Goal: Task Accomplishment & Management: Complete application form

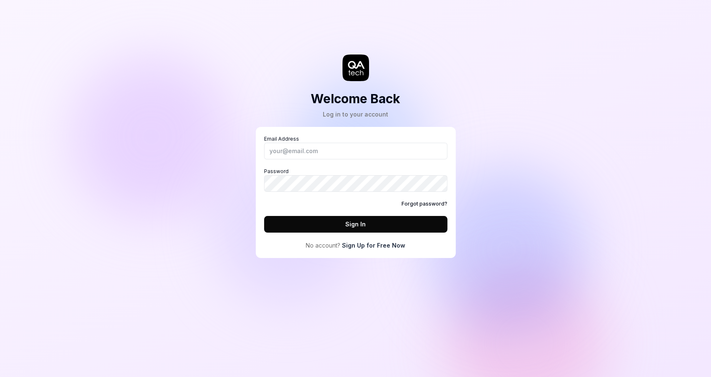
click at [161, 195] on div "Welcome Back Log in to your account Email Address Password Forgot password? Sig…" at bounding box center [355, 188] width 711 height 377
drag, startPoint x: 324, startPoint y: 243, endPoint x: 229, endPoint y: 234, distance: 96.1
click at [245, 236] on div "Welcome Back Log in to your account Email Address Password Forgot password? Sig…" at bounding box center [356, 137] width 250 height 241
click at [391, 245] on link "Sign Up for Free Now" at bounding box center [373, 245] width 63 height 9
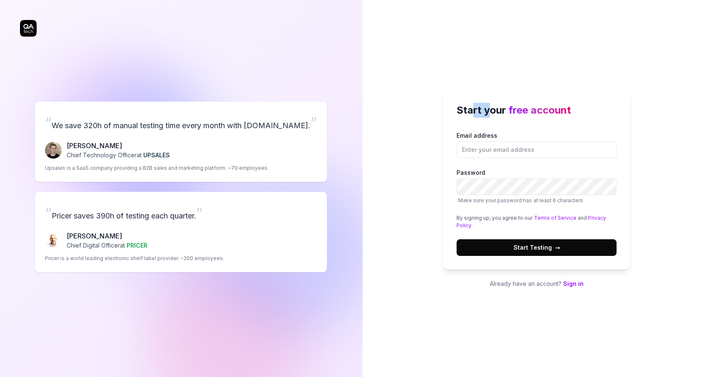
drag, startPoint x: 474, startPoint y: 117, endPoint x: 526, endPoint y: 111, distance: 52.4
click at [504, 111] on h2 "Start your free account" at bounding box center [536, 110] width 160 height 15
click at [497, 155] on input "Email address" at bounding box center [536, 150] width 160 height 17
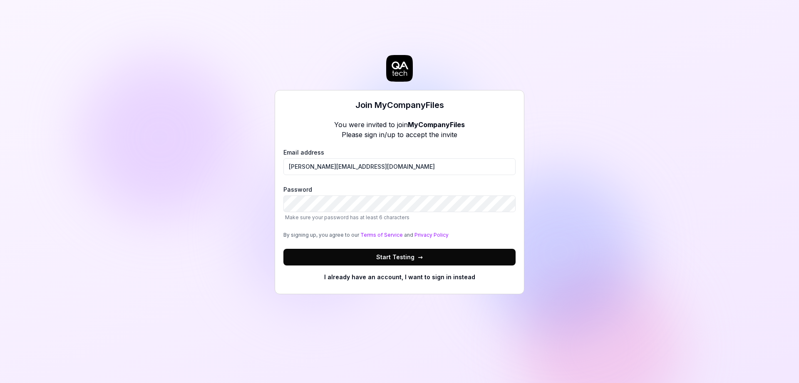
click at [149, 169] on div "Join MyCompanyFiles You were invited to join MyCompanyFiles Please sign in/up t…" at bounding box center [399, 191] width 799 height 383
drag, startPoint x: 386, startPoint y: 167, endPoint x: 206, endPoint y: 155, distance: 180.6
click at [283, 158] on input "antonin.malherbe@visma.com" at bounding box center [399, 166] width 232 height 17
click at [658, 164] on div "Join MyCompanyFiles You were invited to join MyCompanyFiles Please sign in/up t…" at bounding box center [399, 191] width 799 height 383
click at [326, 256] on button "Start Testing →" at bounding box center [399, 256] width 232 height 17
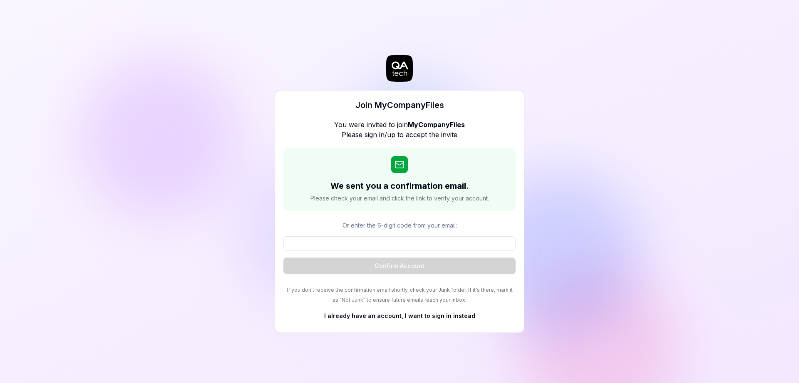
click at [194, 219] on div "Join MyCompanyFiles You were invited to join MyCompanyFiles Please sign in/up t…" at bounding box center [399, 191] width 799 height 383
click at [313, 251] on input at bounding box center [399, 243] width 232 height 15
paste input "378022"
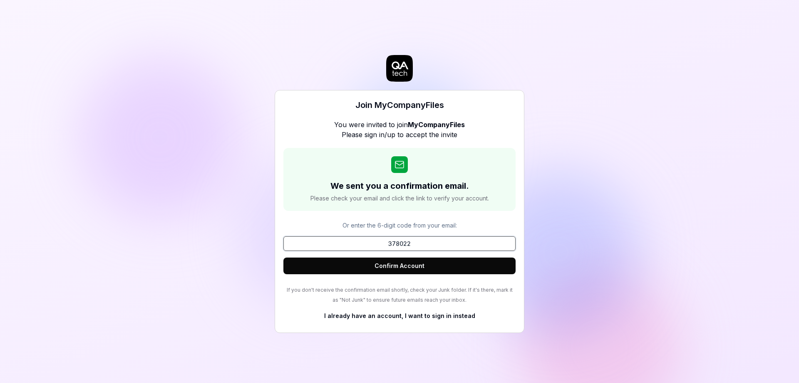
type input "378022"
click at [362, 271] on button "Confirm Account" at bounding box center [399, 265] width 232 height 17
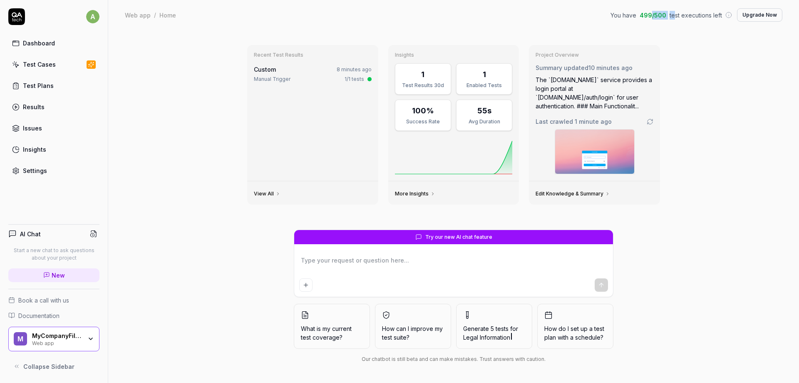
drag, startPoint x: 655, startPoint y: 21, endPoint x: 712, endPoint y: 10, distance: 58.4
click at [711, 10] on div "You have 499 / 500 test executions left Upgrade Now" at bounding box center [697, 14] width 172 height 13
click at [716, 47] on div "Recent Test Results Custom 8 minutes ago Manual Trigger 1/1 tests View All Insi…" at bounding box center [453, 206] width 691 height 353
click at [703, 182] on div "Recent Test Results Custom 8 minutes ago Manual Trigger 1/1 tests View All Insi…" at bounding box center [453, 206] width 691 height 353
click at [25, 65] on div "Test Cases" at bounding box center [39, 64] width 33 height 9
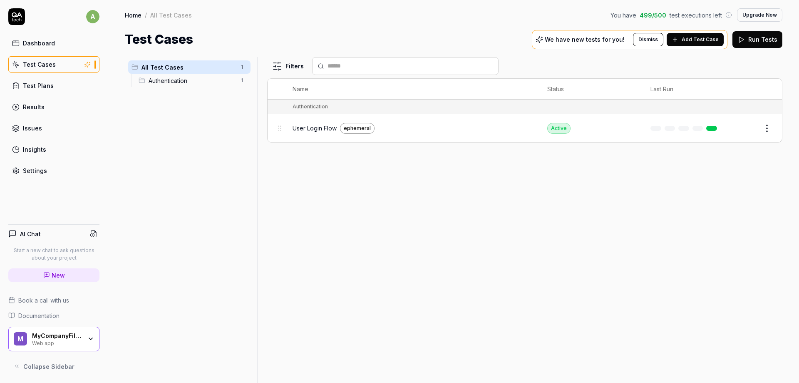
click at [312, 123] on div "User Login Flow ephemeral" at bounding box center [412, 128] width 238 height 11
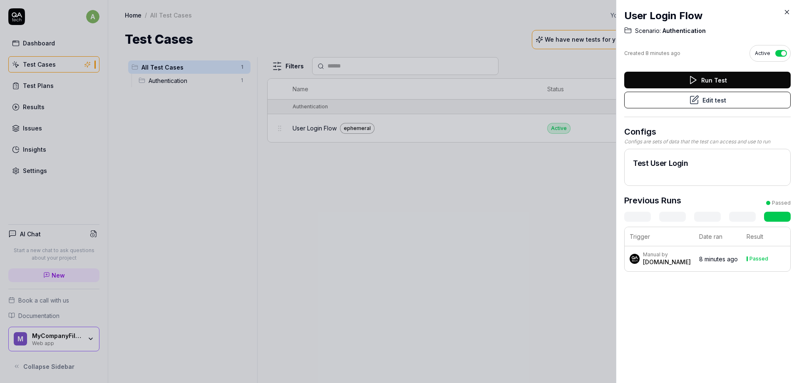
click at [780, 14] on h2 "User Login Flow" at bounding box center [707, 15] width 166 height 15
click at [794, 11] on div "User Login Flow Scenario: Authentication Created 8 minutes ago Active Run Test …" at bounding box center [707, 191] width 183 height 383
click at [788, 15] on icon at bounding box center [786, 11] width 7 height 7
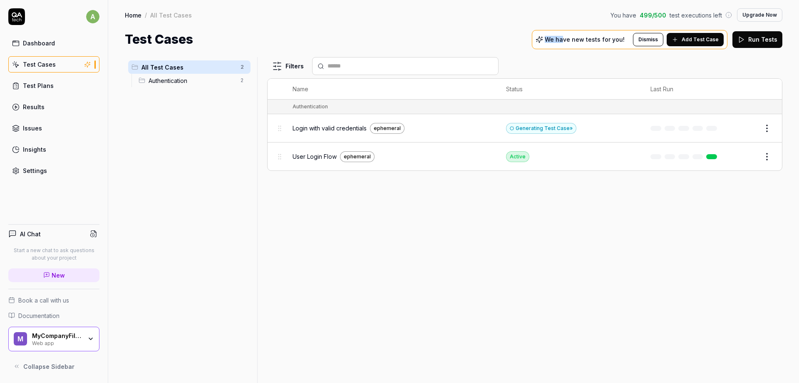
drag, startPoint x: 555, startPoint y: 43, endPoint x: 584, endPoint y: 43, distance: 28.7
click at [583, 43] on div "We have new tests for you! Dismiss Add Test Case" at bounding box center [630, 39] width 196 height 19
click at [678, 40] on icon at bounding box center [675, 39] width 7 height 7
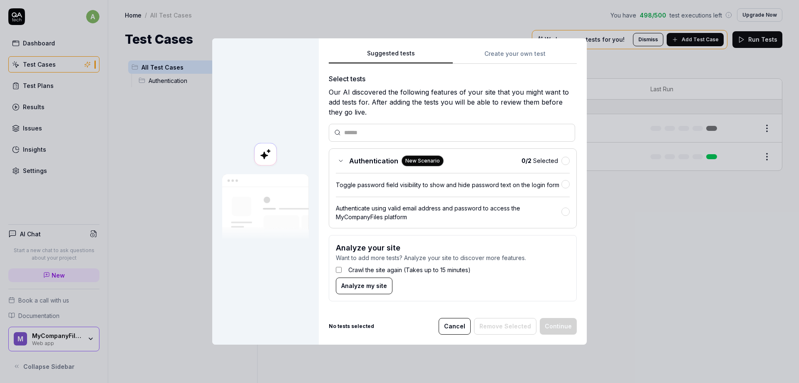
click at [502, 48] on div "Suggested tests Create your own test Select tests Our AI discovered the followi…" at bounding box center [453, 191] width 268 height 306
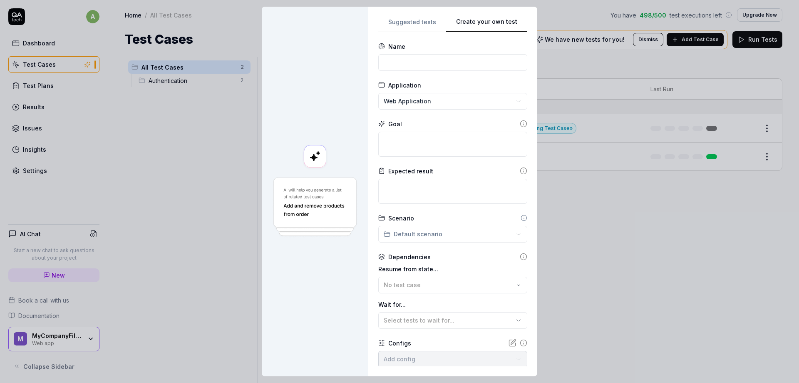
click at [505, 61] on div "Suggested tests Create your own test Name Application Web Application Goal Expe…" at bounding box center [452, 191] width 149 height 349
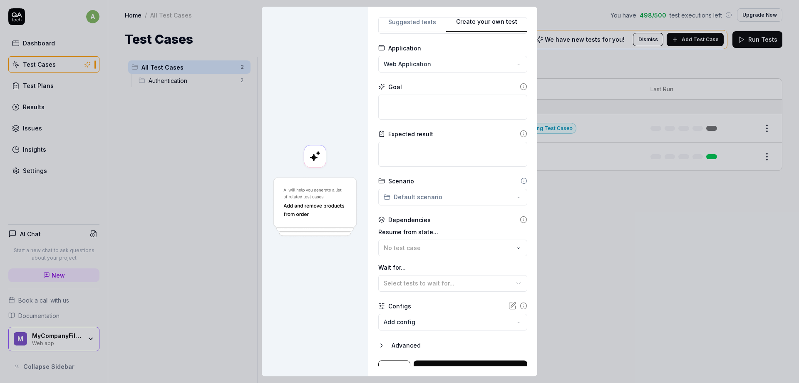
scroll to position [48, 0]
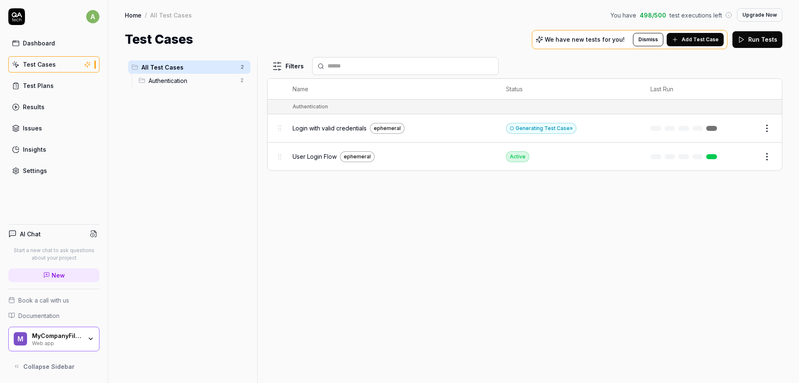
click at [584, 335] on body "a Dashboard Test Cases Test Plans Results Issues Insights Settings AI Chat Star…" at bounding box center [399, 191] width 799 height 383
click at [750, 15] on button "Upgrade Now" at bounding box center [759, 14] width 45 height 13
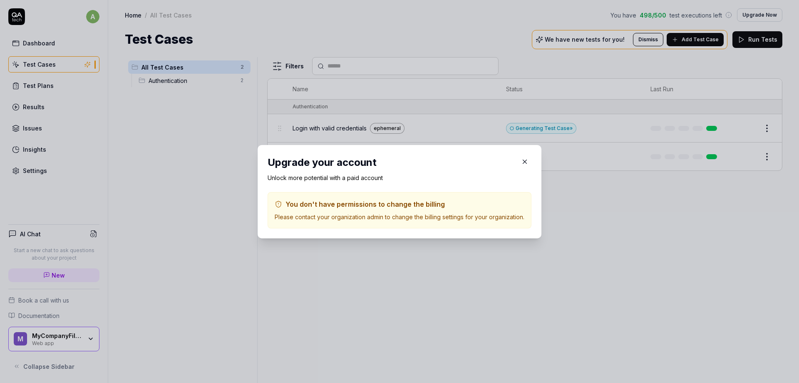
click at [525, 161] on icon "button" at bounding box center [524, 161] width 7 height 7
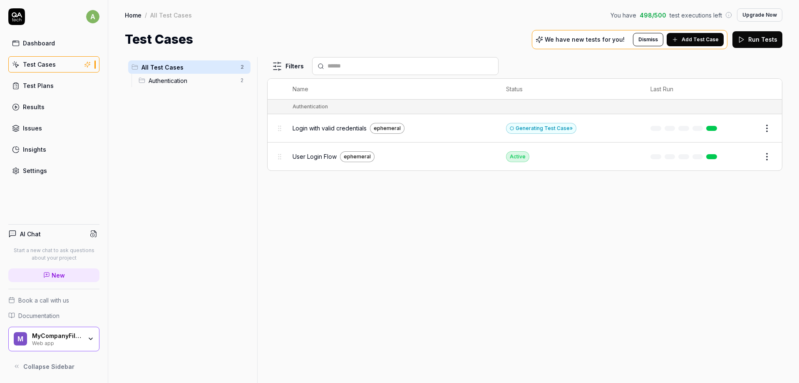
click at [27, 150] on div "Insights" at bounding box center [34, 149] width 23 height 9
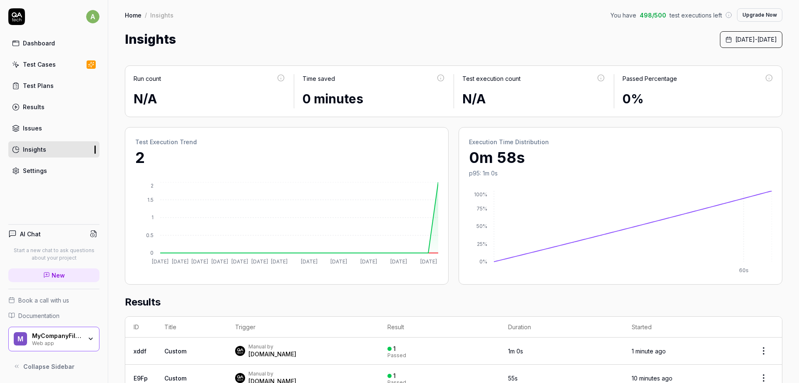
click at [25, 65] on div "Test Cases" at bounding box center [39, 64] width 33 height 9
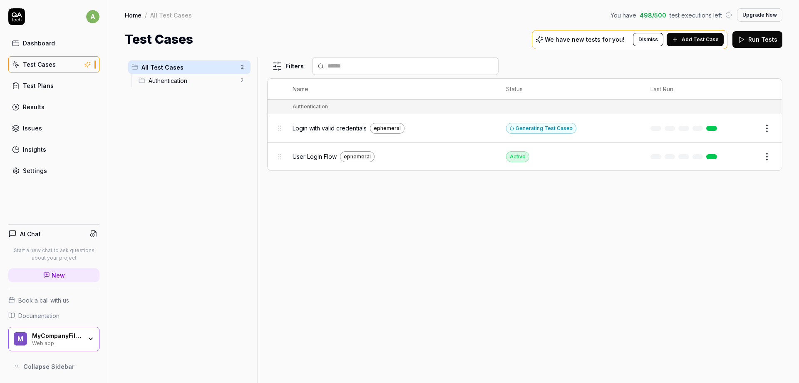
click at [684, 39] on button "Add Test Case" at bounding box center [695, 39] width 57 height 13
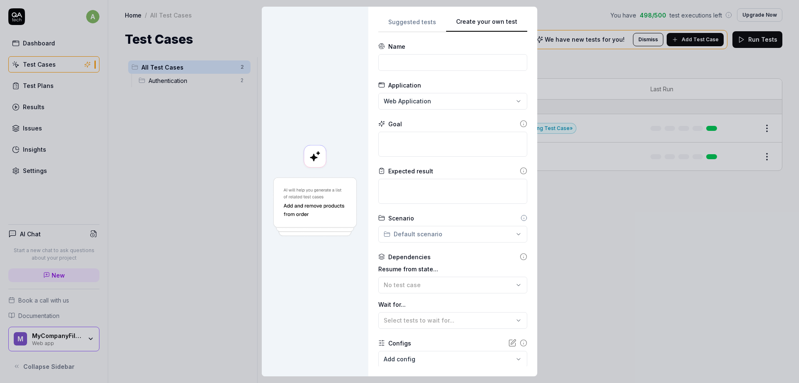
click at [519, 52] on div "**********" at bounding box center [452, 191] width 149 height 349
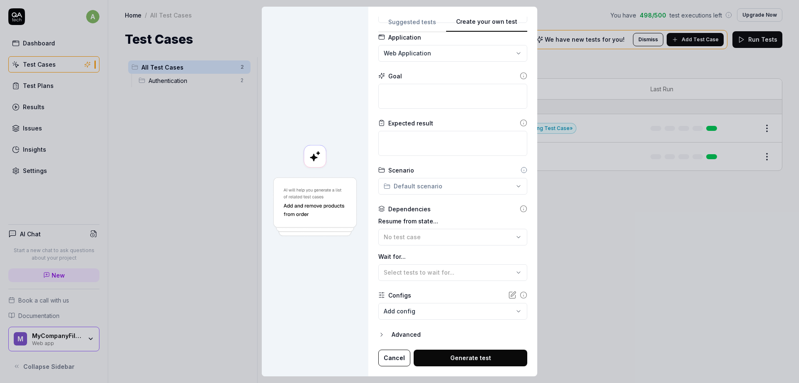
scroll to position [7, 0]
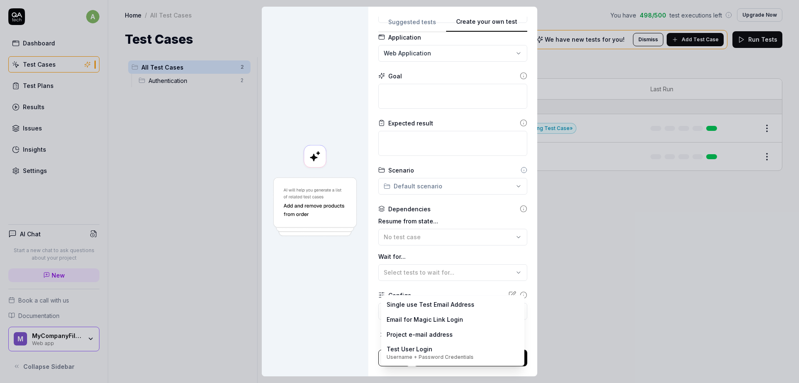
click at [438, 308] on body "a Dashboard Test Cases Test Plans Results Issues Insights Settings AI Chat Star…" at bounding box center [399, 191] width 799 height 383
click at [321, 332] on div "**********" at bounding box center [399, 191] width 799 height 383
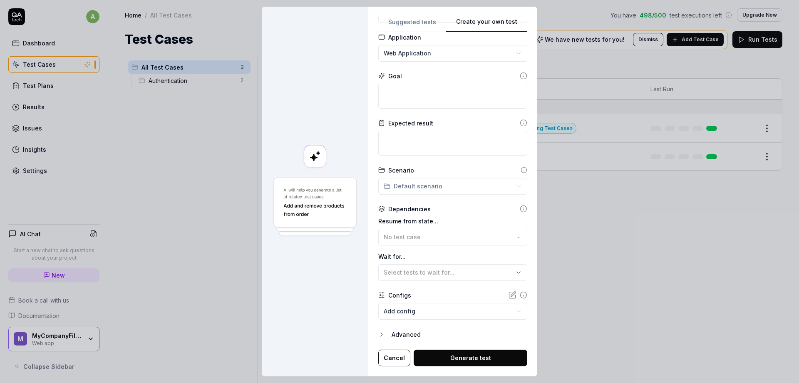
click at [404, 331] on div "Advanced" at bounding box center [460, 334] width 136 height 10
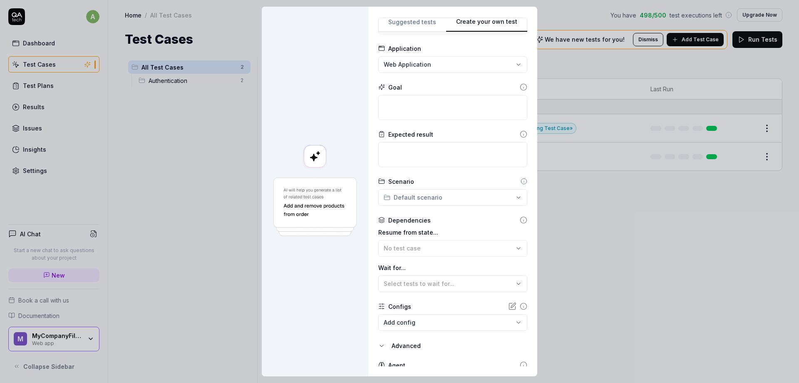
scroll to position [0, 0]
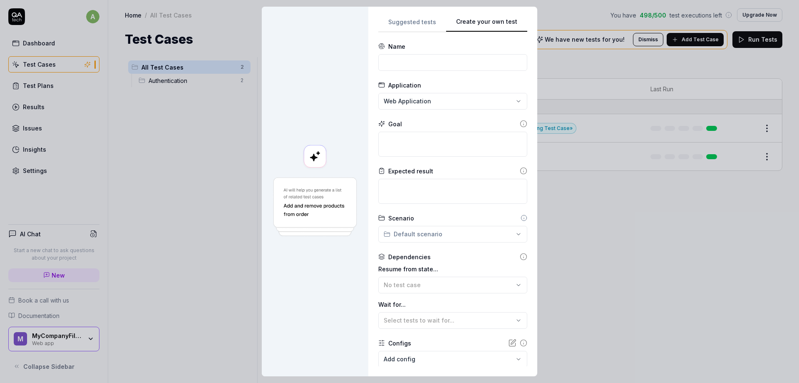
click at [624, 262] on body "a Dashboard Test Cases Test Plans Results Issues Insights Settings AI Chat Star…" at bounding box center [399, 191] width 799 height 383
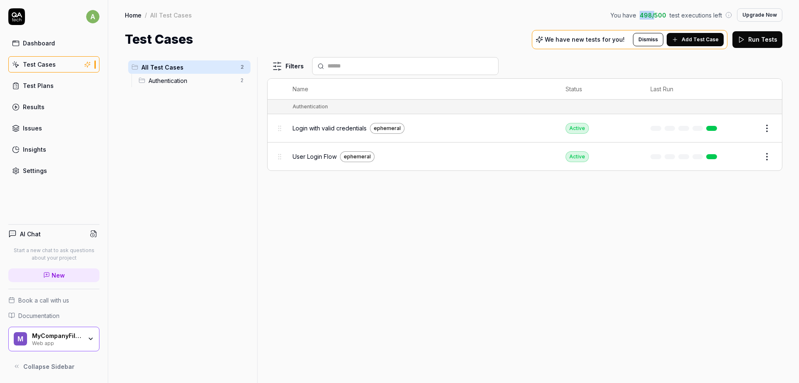
drag, startPoint x: 644, startPoint y: 17, endPoint x: 661, endPoint y: 13, distance: 16.9
click at [659, 13] on div "You have 498 / 500 test executions left" at bounding box center [672, 15] width 122 height 9
click at [481, 280] on div "Filters Name Status Last Run Authentication Login with valid credentials epheme…" at bounding box center [524, 220] width 515 height 326
click at [311, 153] on span "User Login Flow" at bounding box center [315, 156] width 44 height 9
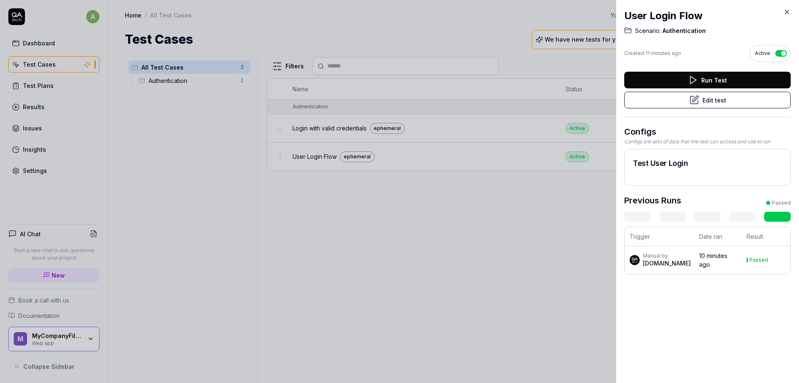
click at [785, 15] on icon at bounding box center [786, 11] width 7 height 7
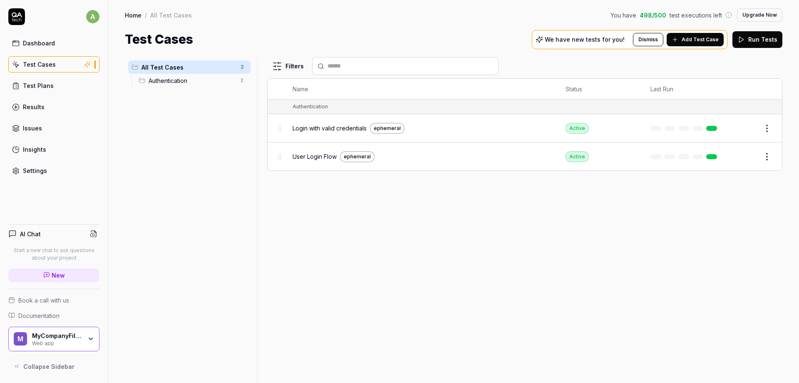
click at [579, 245] on div "Filters Name Status Last Run Authentication Login with valid credentials epheme…" at bounding box center [524, 220] width 515 height 326
click at [20, 168] on link "Settings" at bounding box center [53, 170] width 91 height 16
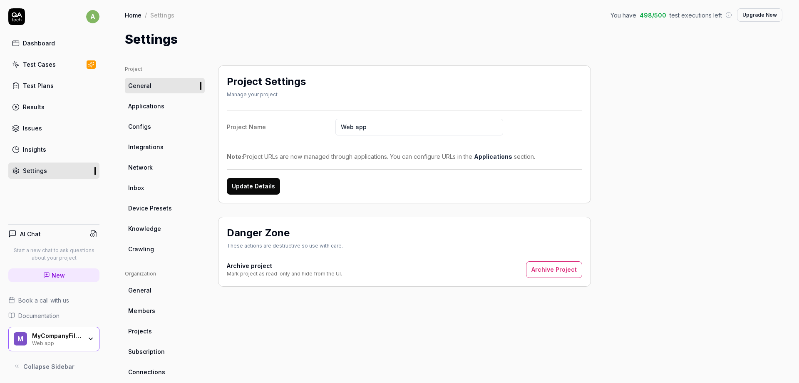
scroll to position [100, 0]
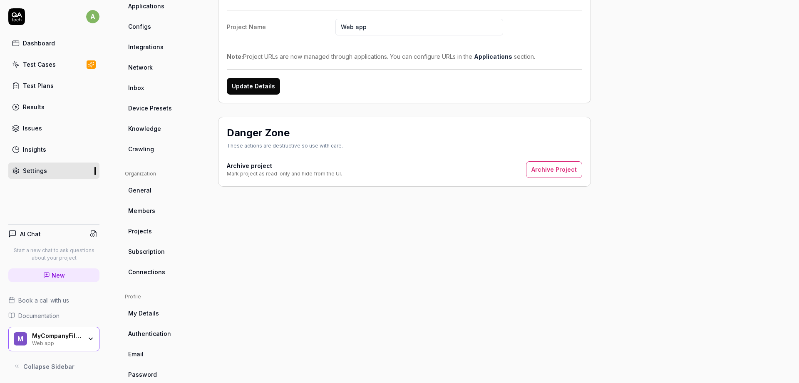
click at [154, 256] on link "Subscription" at bounding box center [165, 251] width 80 height 15
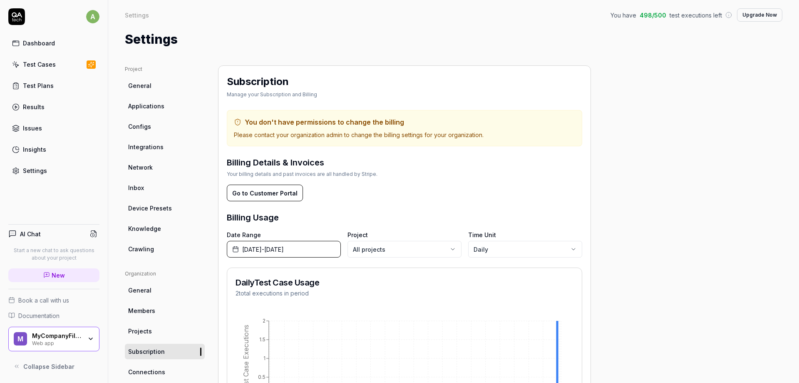
click at [136, 84] on span "General" at bounding box center [139, 85] width 23 height 9
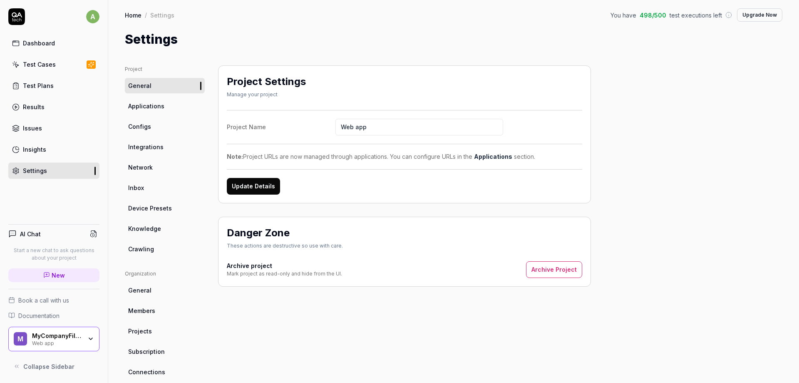
click at [26, 154] on link "Insights" at bounding box center [53, 149] width 91 height 16
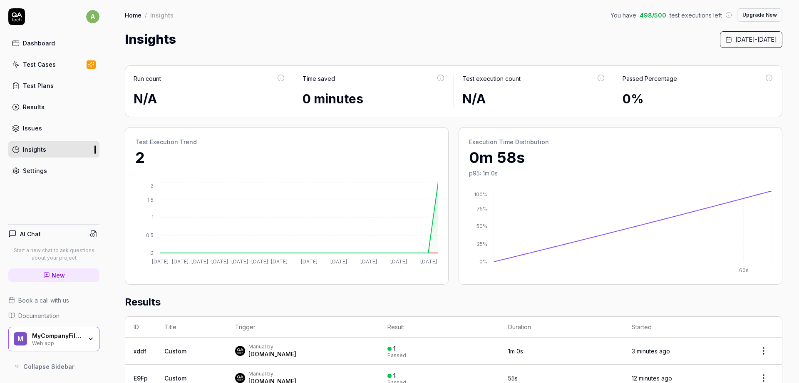
click at [57, 85] on link "Test Plans" at bounding box center [53, 85] width 91 height 16
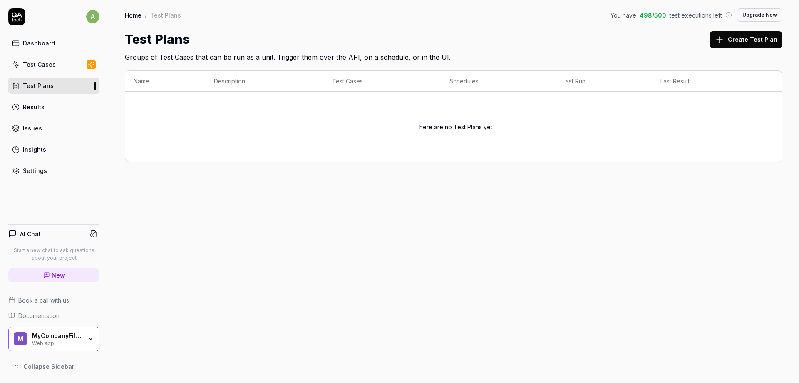
click at [59, 72] on link "Test Cases" at bounding box center [53, 64] width 91 height 16
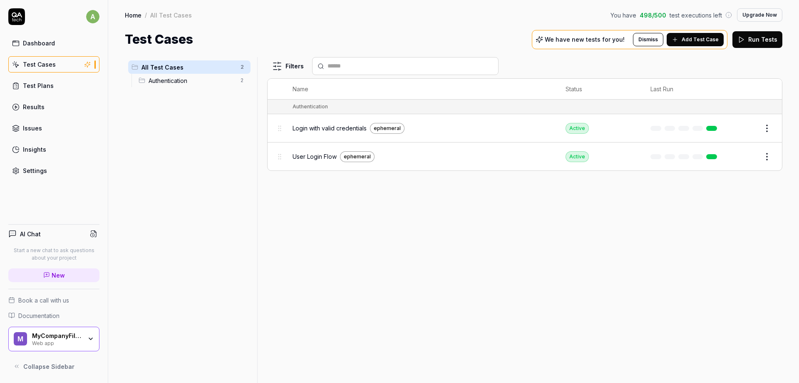
click at [693, 44] on button "Add Test Case" at bounding box center [695, 39] width 57 height 13
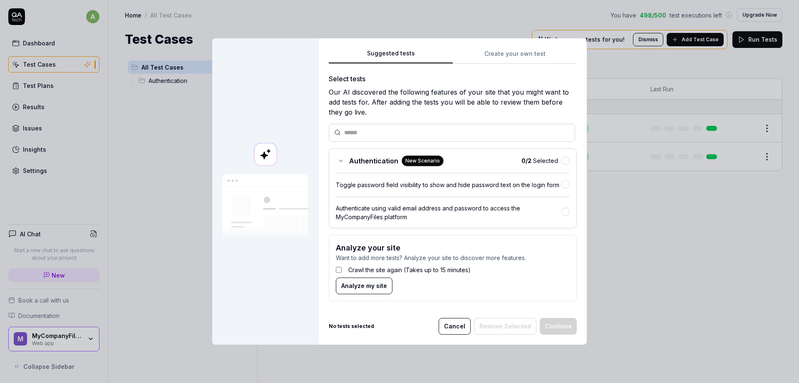
click at [366, 265] on div "Crawl the site again (Takes up to 15 minutes)" at bounding box center [453, 269] width 234 height 15
click at [365, 265] on label "Crawl the site again (Takes up to 15 minutes)" at bounding box center [409, 269] width 122 height 9
click at [563, 164] on div "0 / 2 Selected" at bounding box center [546, 160] width 48 height 9
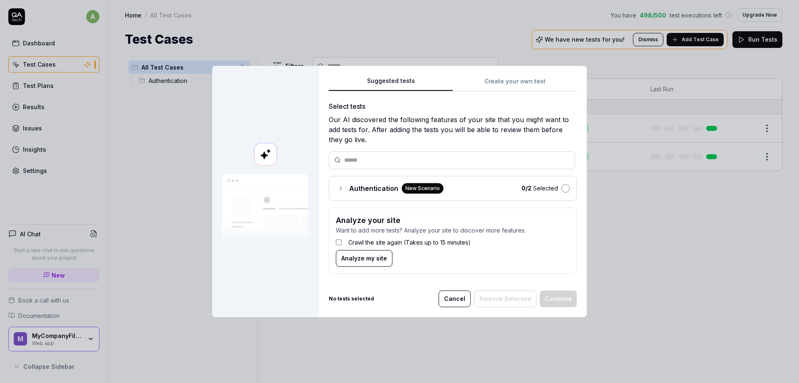
click at [567, 187] on button "button" at bounding box center [566, 188] width 8 height 8
click at [345, 190] on div "Authentication New Scenario" at bounding box center [390, 188] width 108 height 11
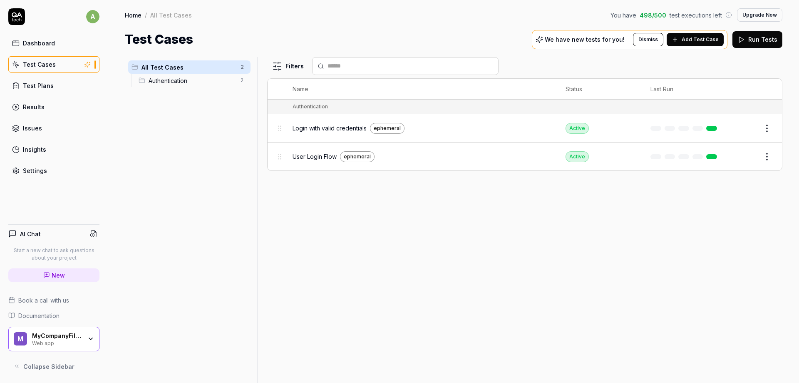
click at [629, 245] on body "a Dashboard Test Cases Test Plans Results Issues Insights Settings AI Chat Star…" at bounding box center [399, 191] width 799 height 383
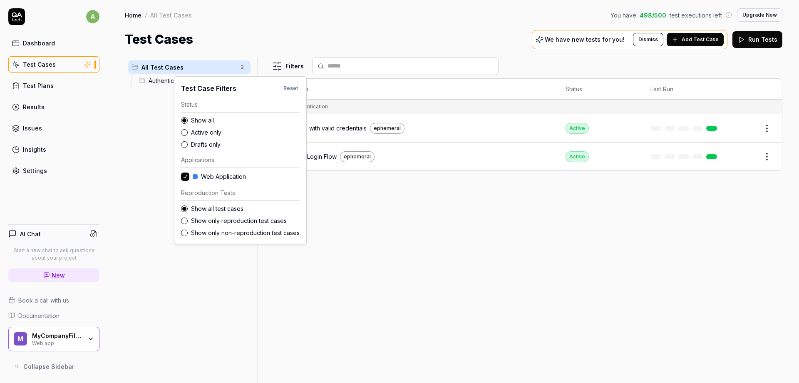
click at [293, 67] on html "a Dashboard Test Cases Test Plans Results Issues Insights Settings AI Chat Star…" at bounding box center [399, 191] width 799 height 383
click at [369, 247] on html "a Dashboard Test Cases Test Plans Results Issues Insights Settings AI Chat Star…" at bounding box center [399, 191] width 799 height 383
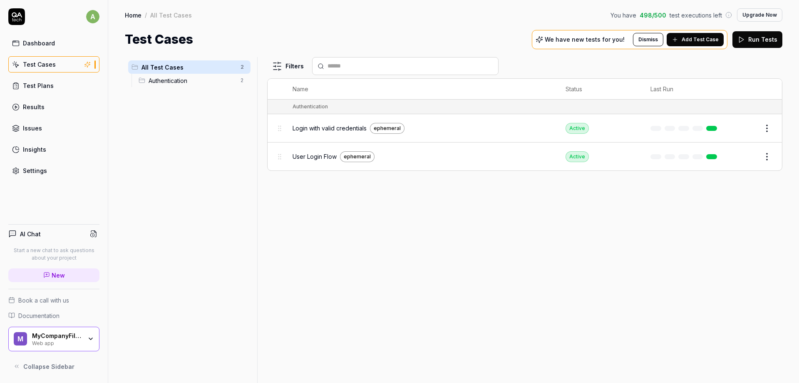
click at [767, 129] on html "a Dashboard Test Cases Test Plans Results Issues Insights Settings AI Chat Star…" at bounding box center [399, 191] width 799 height 383
drag, startPoint x: 601, startPoint y: 237, endPoint x: 596, endPoint y: 237, distance: 4.6
click at [596, 237] on html "a Dashboard Test Cases Test Plans Results Issues Insights Settings AI Chat Star…" at bounding box center [399, 191] width 799 height 383
click at [15, 52] on div "Dashboard Test Cases Test Plans Results Issues Insights Settings" at bounding box center [53, 107] width 91 height 144
click at [28, 46] on div "Dashboard" at bounding box center [39, 43] width 32 height 9
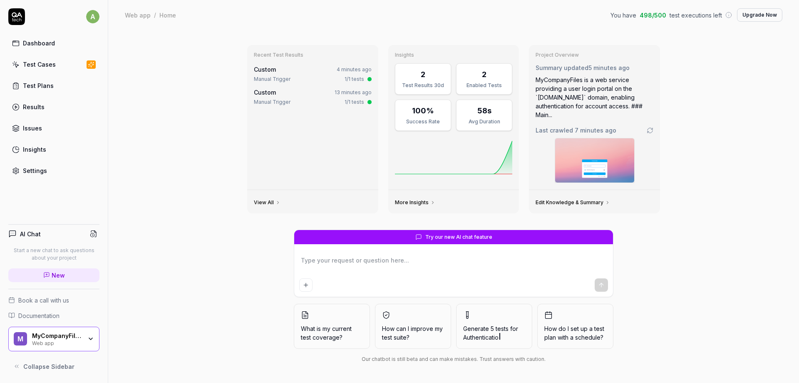
click at [47, 68] on div "Test Cases" at bounding box center [39, 64] width 33 height 9
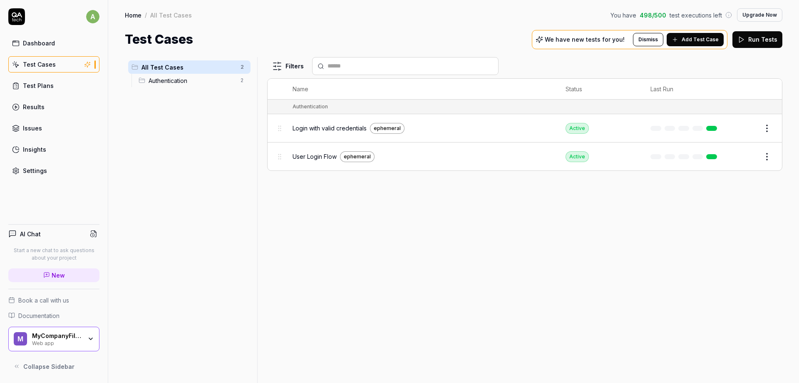
click at [240, 65] on html "a Dashboard Test Cases Test Plans Results Issues Insights Settings AI Chat Star…" at bounding box center [399, 191] width 799 height 383
click at [158, 152] on html "a Dashboard Test Cases Test Plans Results Issues Insights Settings AI Chat Star…" at bounding box center [399, 191] width 799 height 383
click at [242, 82] on html "a Dashboard Test Cases Test Plans Results Issues Insights Settings AI Chat Star…" at bounding box center [399, 191] width 799 height 383
click at [54, 91] on html "a Dashboard Test Cases Test Plans Results Issues Insights Settings AI Chat Star…" at bounding box center [399, 191] width 799 height 383
click at [39, 89] on div "Test Plans" at bounding box center [38, 85] width 31 height 9
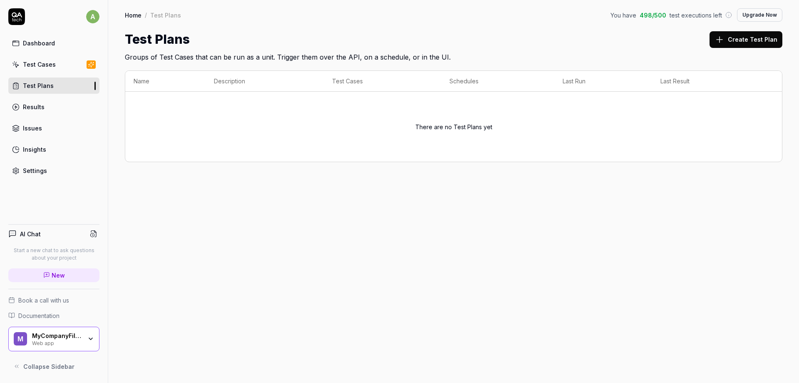
click at [25, 109] on div "Results" at bounding box center [34, 106] width 22 height 9
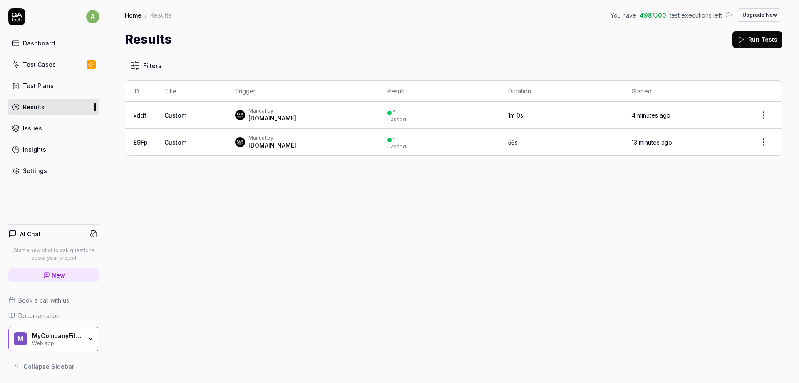
click at [737, 115] on td "4 minutes ago" at bounding box center [685, 115] width 122 height 27
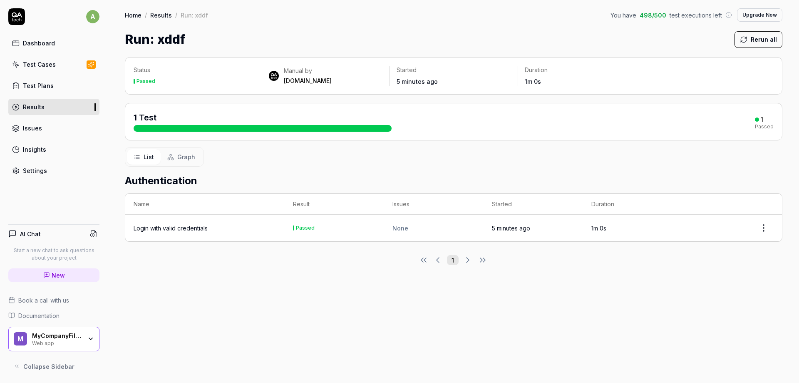
click at [32, 107] on div "Results" at bounding box center [34, 106] width 22 height 9
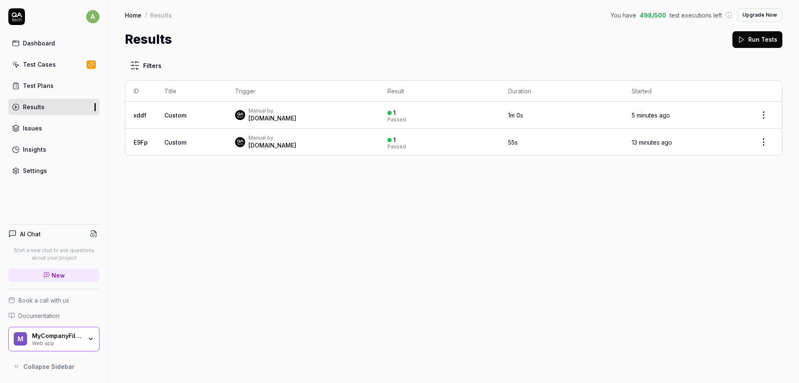
click at [34, 125] on div "Issues" at bounding box center [32, 128] width 19 height 9
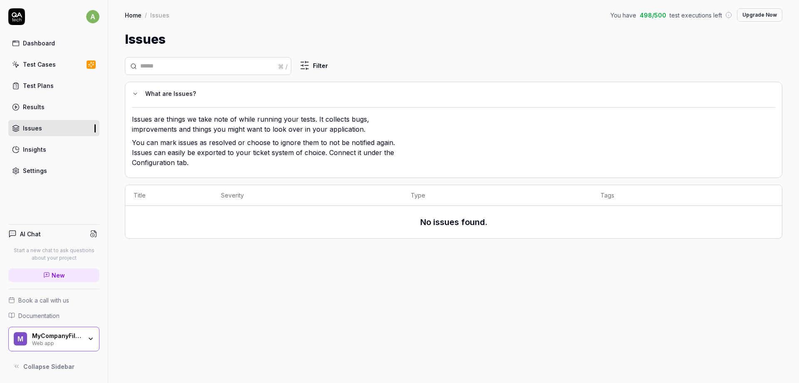
click at [40, 153] on div "Insights" at bounding box center [34, 149] width 23 height 9
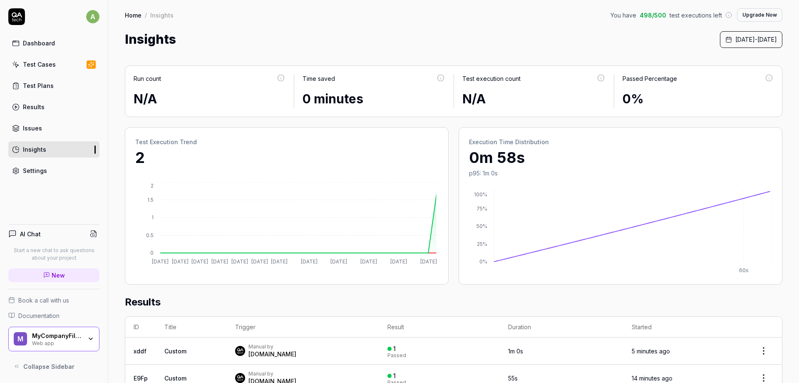
click at [42, 172] on div "Settings" at bounding box center [35, 170] width 24 height 9
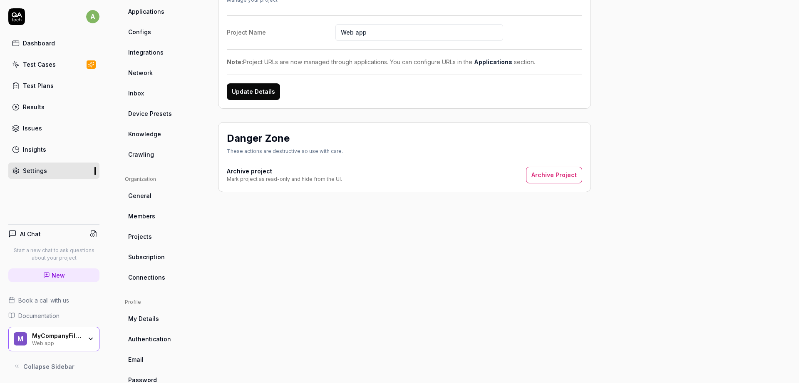
scroll to position [100, 0]
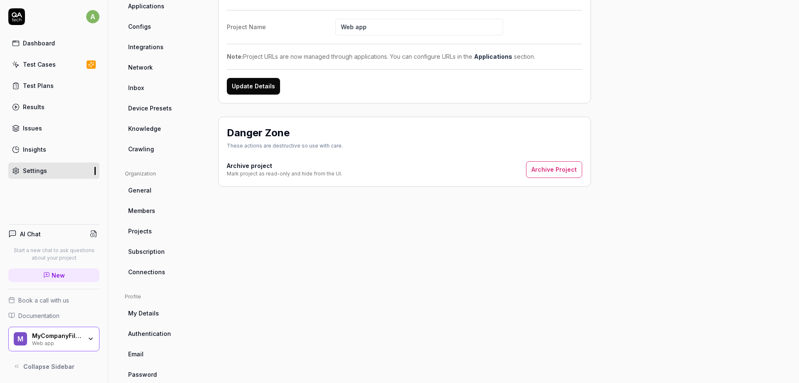
click at [153, 235] on link "Projects" at bounding box center [165, 230] width 80 height 15
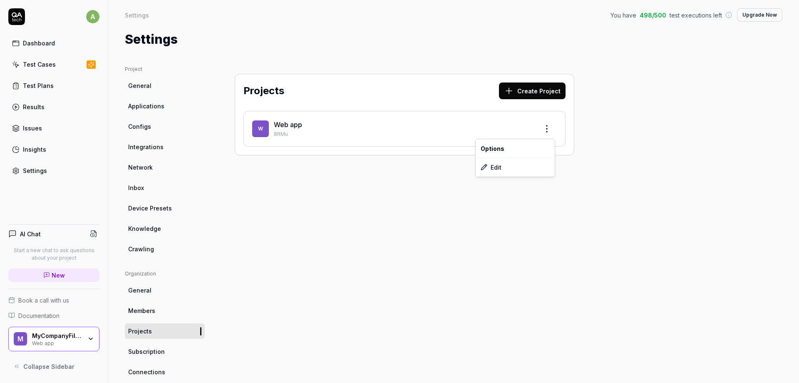
click at [549, 129] on html "a Dashboard Test Cases Test Plans Results Issues Insights Settings AI Chat Star…" at bounding box center [399, 191] width 799 height 383
click at [485, 167] on icon at bounding box center [484, 167] width 7 height 7
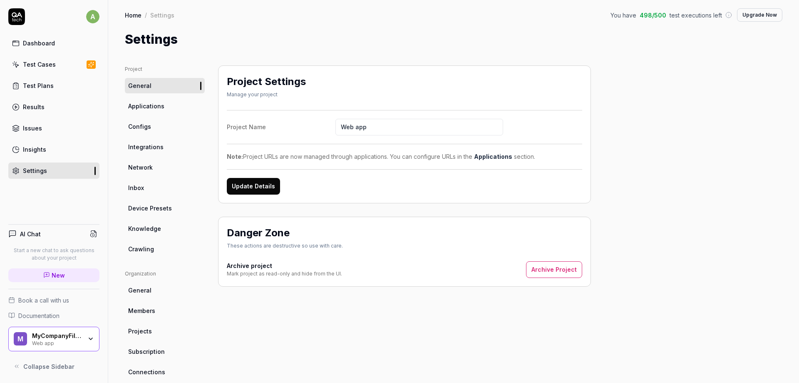
click at [152, 104] on span "Applications" at bounding box center [146, 106] width 36 height 9
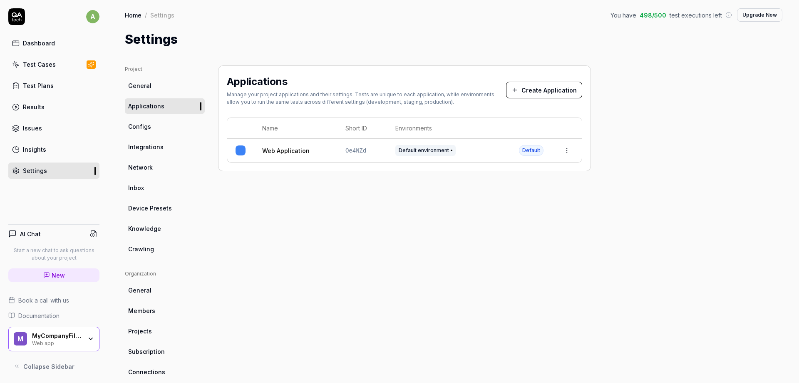
click at [144, 128] on span "Configs" at bounding box center [139, 126] width 23 height 9
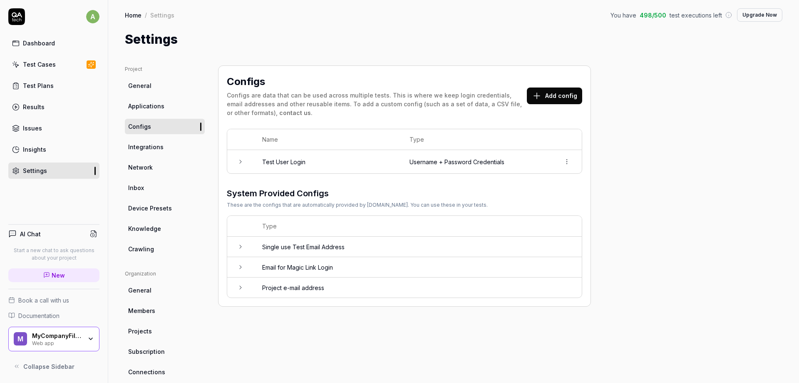
click at [244, 160] on icon at bounding box center [240, 161] width 7 height 7
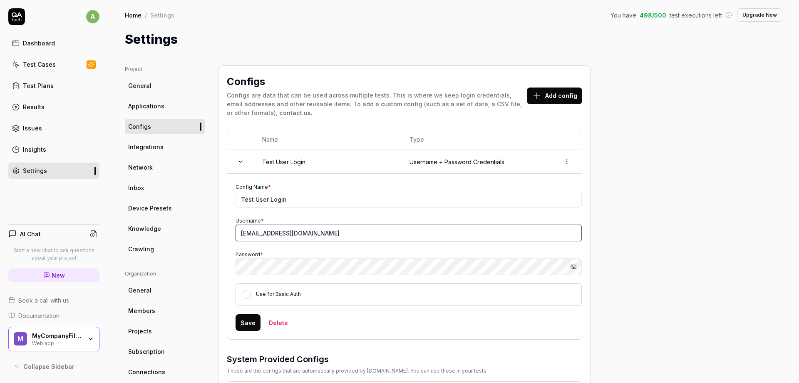
click at [322, 236] on input "baptiste.baudelet+coec@visma.com" at bounding box center [409, 232] width 346 height 17
click at [643, 259] on div "Project General Applications Configs Integrations Network Inbox Device Presets …" at bounding box center [454, 273] width 658 height 416
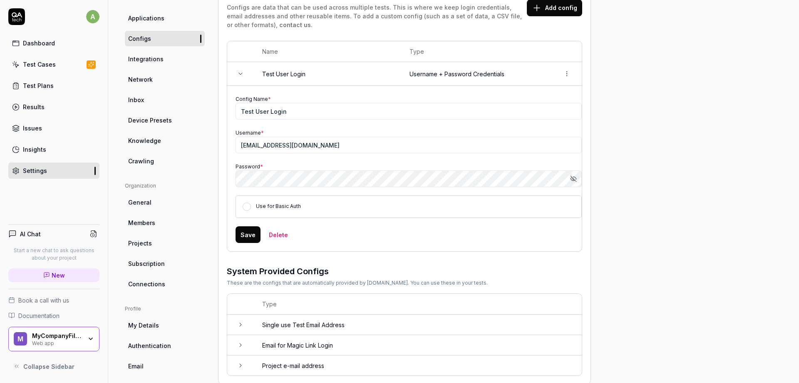
scroll to position [116, 0]
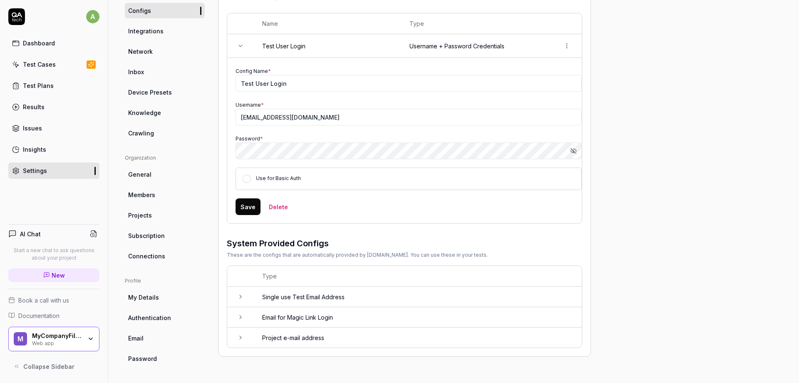
click at [149, 46] on link "Network" at bounding box center [165, 51] width 80 height 15
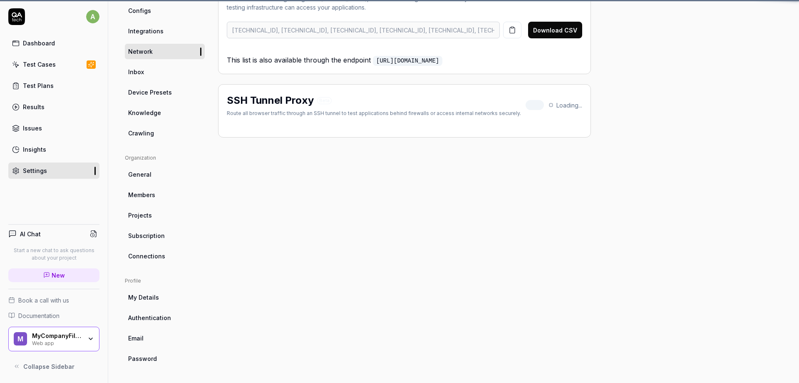
scroll to position [65, 0]
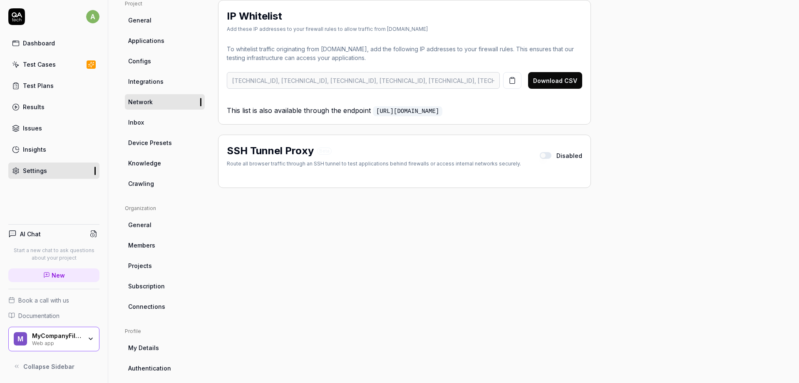
click at [143, 79] on span "Integrations" at bounding box center [145, 81] width 35 height 9
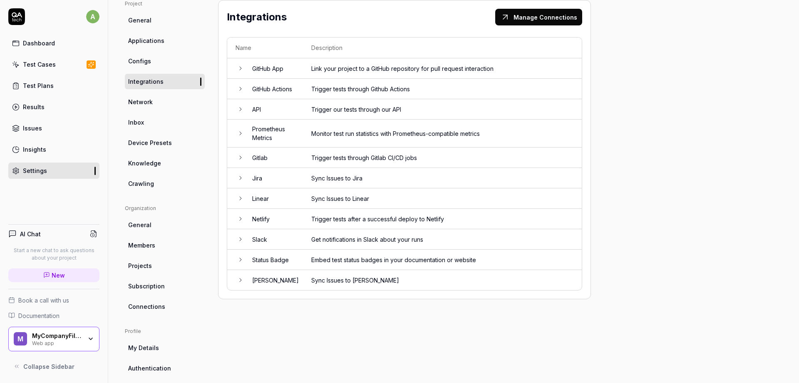
click at [167, 164] on link "Knowledge" at bounding box center [165, 162] width 80 height 15
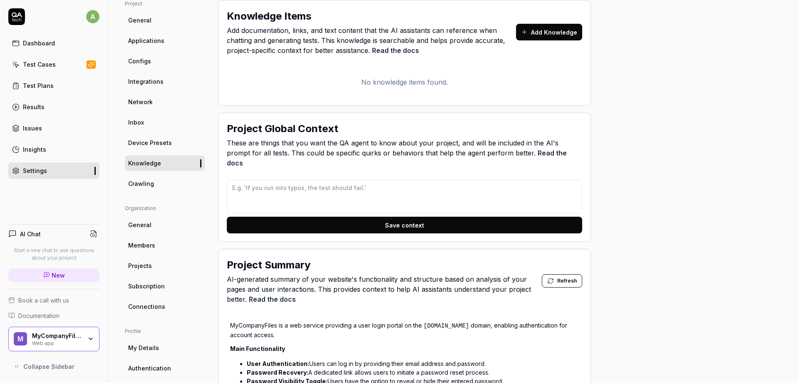
click at [165, 181] on link "Crawling" at bounding box center [165, 183] width 80 height 15
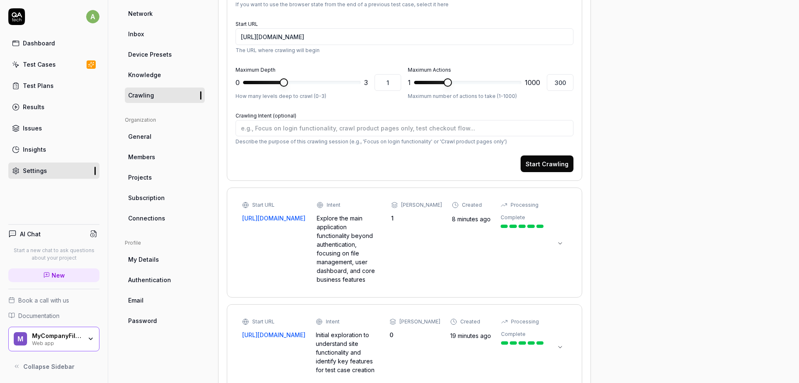
scroll to position [165, 0]
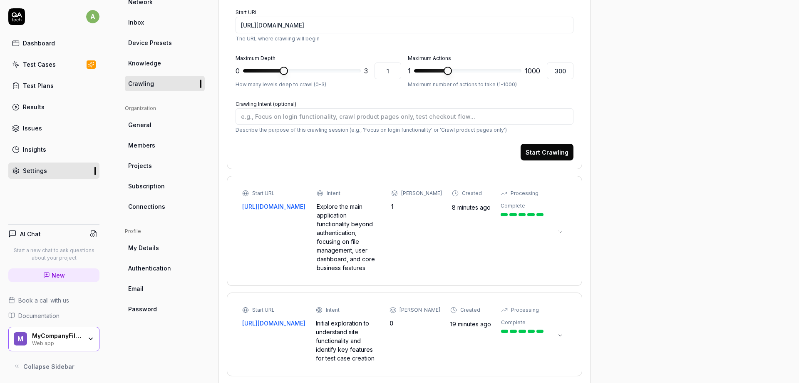
click at [151, 129] on link "General" at bounding box center [165, 124] width 80 height 15
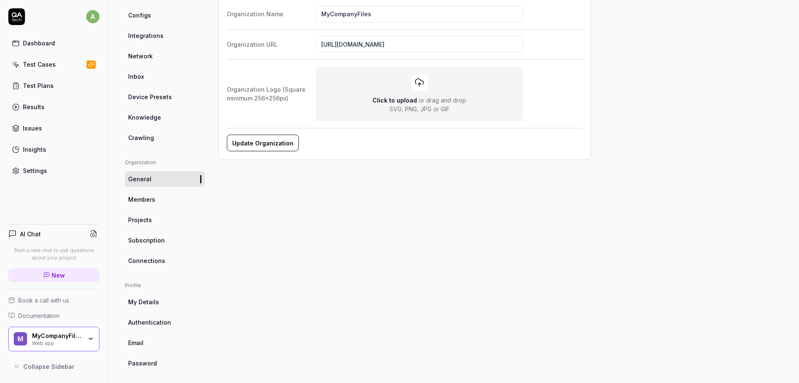
scroll to position [116, 0]
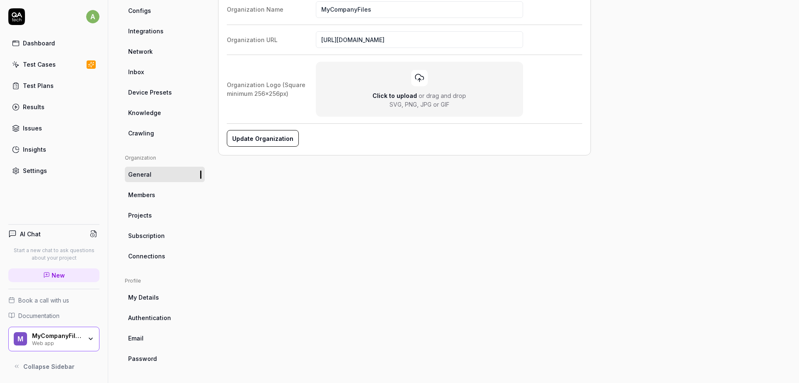
click at [149, 196] on span "Members" at bounding box center [141, 194] width 27 height 9
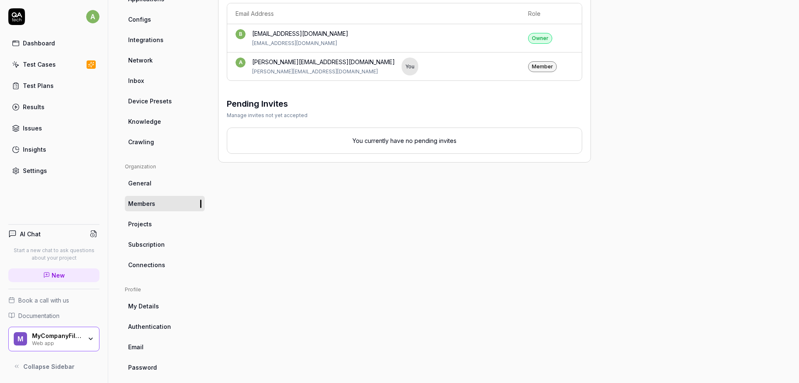
scroll to position [116, 0]
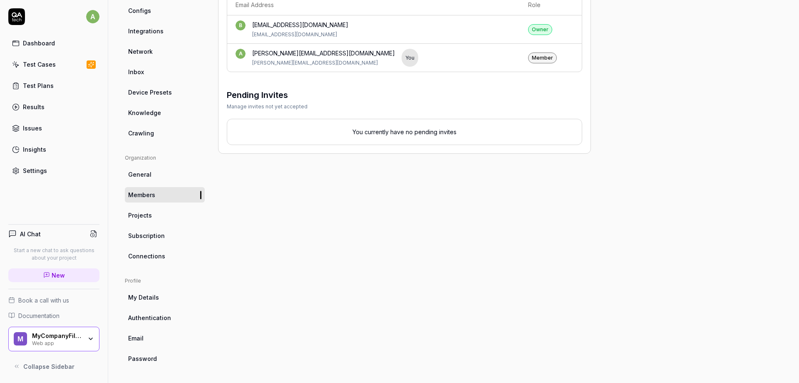
click at [148, 257] on span "Connections" at bounding box center [146, 255] width 37 height 9
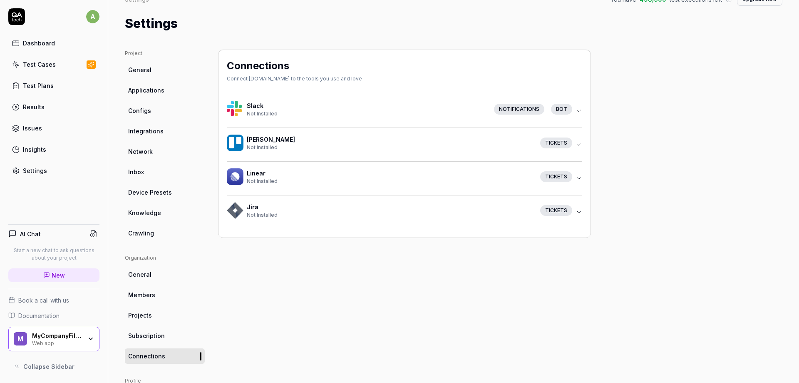
scroll to position [116, 0]
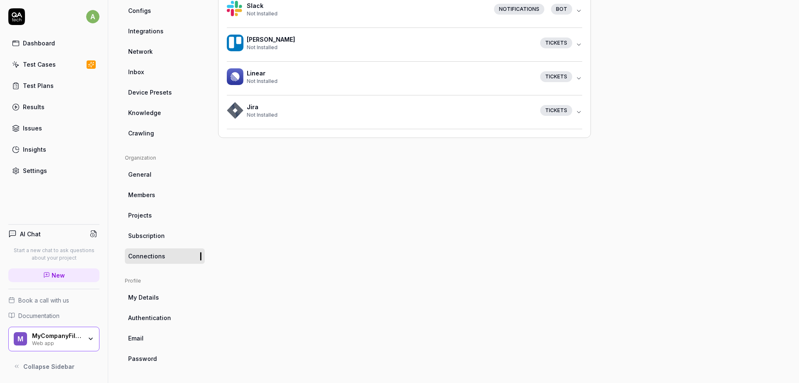
click at [149, 300] on span "My Details" at bounding box center [143, 297] width 31 height 9
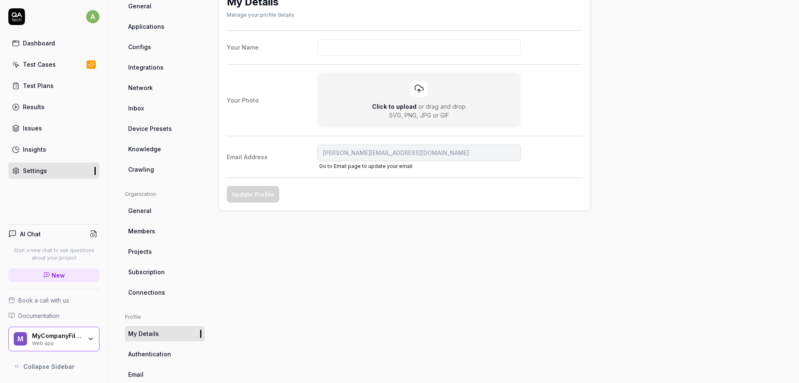
scroll to position [116, 0]
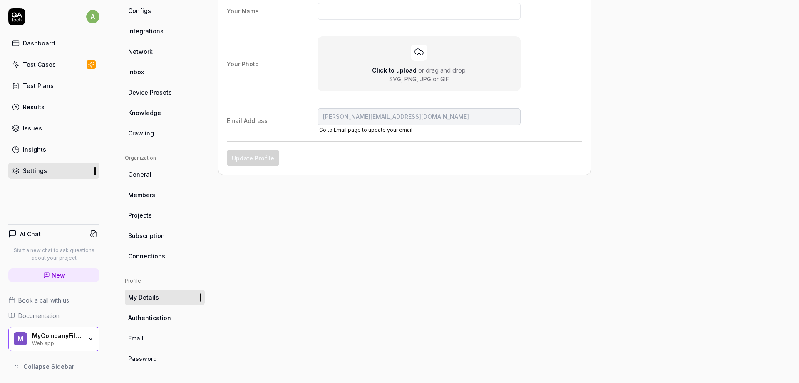
click at [162, 321] on span "Authentication" at bounding box center [149, 317] width 43 height 9
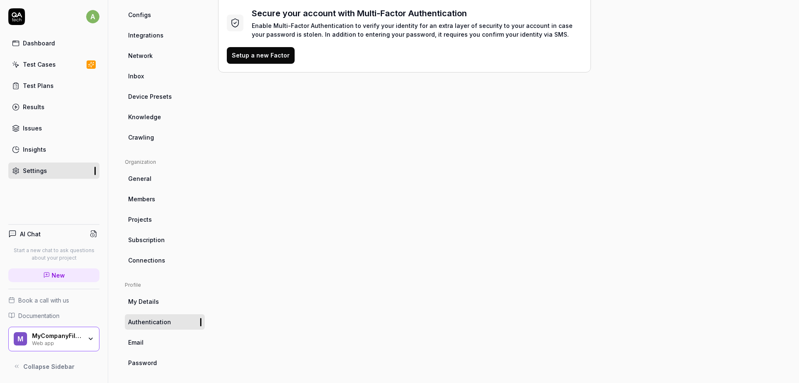
scroll to position [116, 0]
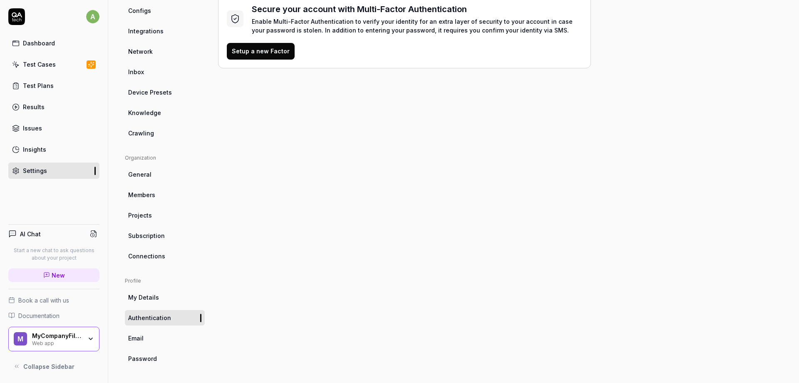
click at [153, 336] on link "Email" at bounding box center [165, 337] width 80 height 15
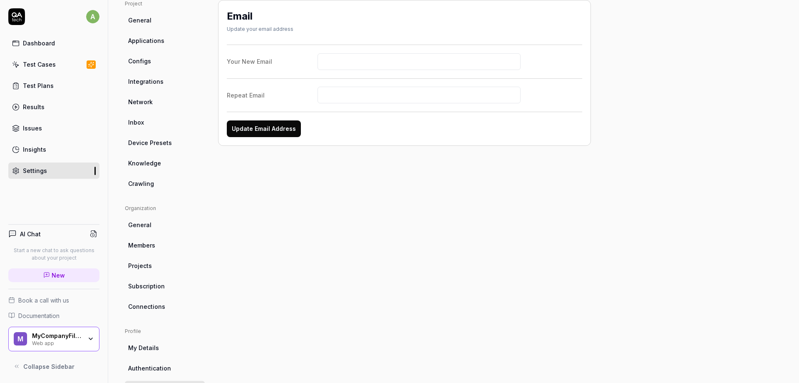
scroll to position [116, 0]
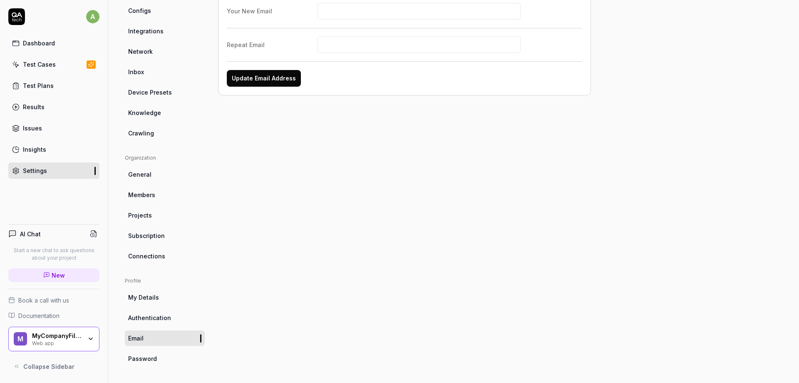
click at [113, 360] on div "Project General Applications Configs Integrations Network Inbox Device Presets …" at bounding box center [453, 158] width 691 height 450
click at [49, 44] on div "Dashboard" at bounding box center [39, 43] width 32 height 9
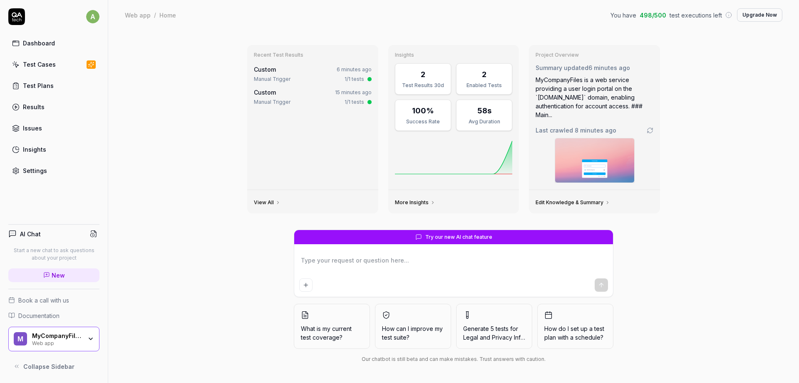
click at [28, 60] on div "Test Cases" at bounding box center [39, 64] width 33 height 9
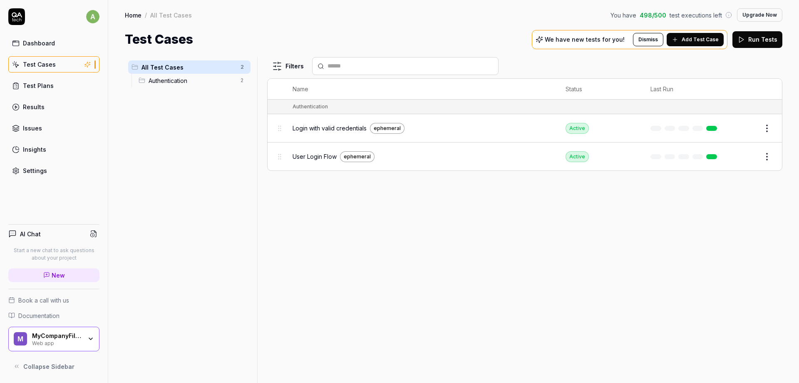
click at [514, 274] on div "Filters Name Status Last Run Authentication Login with valid credentials epheme…" at bounding box center [524, 220] width 515 height 326
click at [28, 169] on div "Settings" at bounding box center [35, 170] width 24 height 9
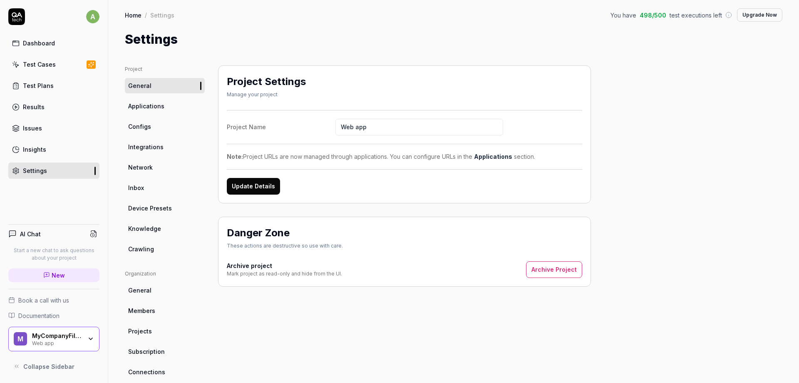
click at [153, 252] on span "Crawling" at bounding box center [141, 248] width 26 height 9
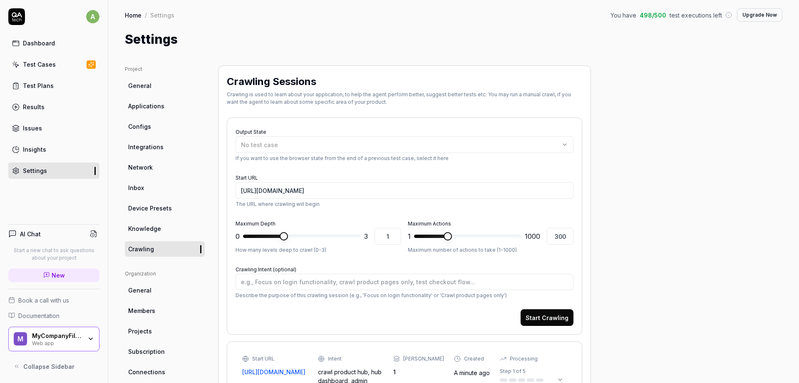
click at [37, 62] on div "Test Cases" at bounding box center [39, 64] width 33 height 9
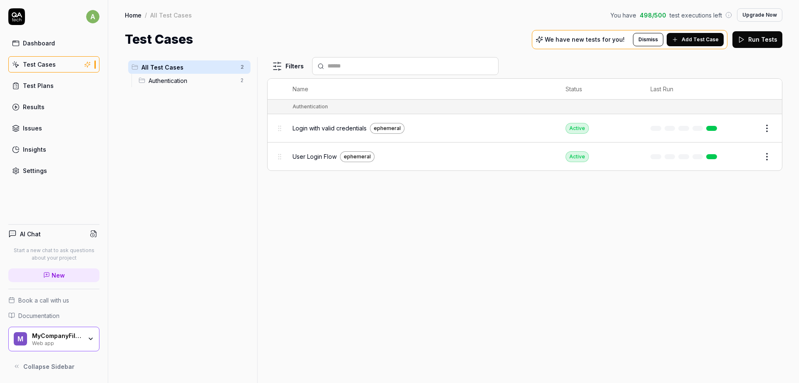
click at [684, 41] on button "Add Test Case" at bounding box center [695, 39] width 57 height 13
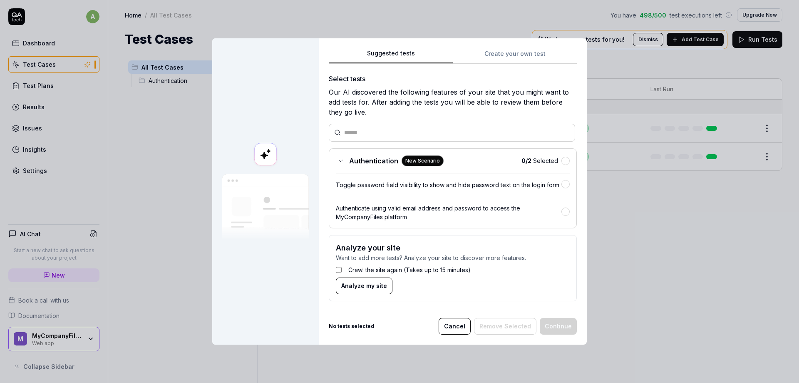
click at [328, 271] on div "Suggested tests Create your own test Select tests Our AI discovered the followi…" at bounding box center [453, 191] width 268 height 306
click at [343, 269] on div "Crawl the site again (Takes up to 15 minutes)" at bounding box center [453, 269] width 234 height 15
click at [573, 160] on div "Authentication New Scenario 0 / 2 Selected Toggle password field visibility to …" at bounding box center [453, 188] width 248 height 80
click at [567, 163] on button "button" at bounding box center [566, 161] width 8 height 8
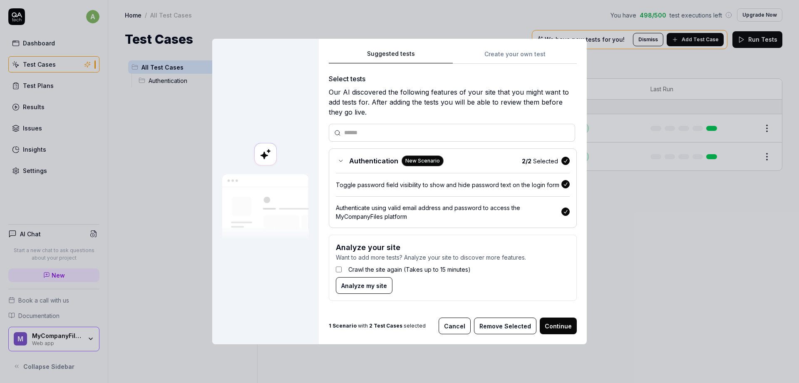
click at [554, 324] on button "Continue" at bounding box center [558, 325] width 37 height 17
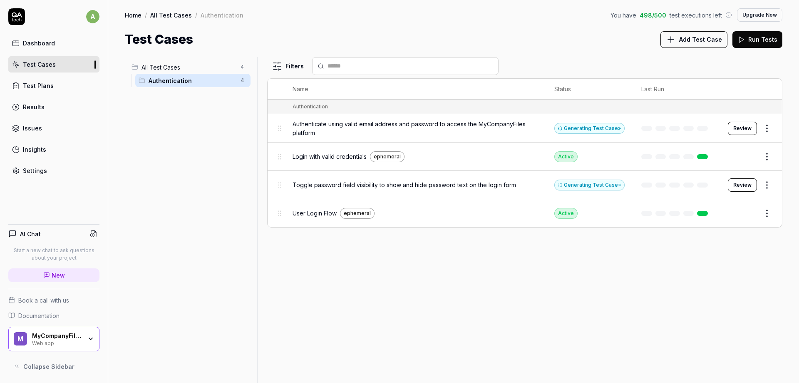
click at [672, 49] on div "All Test Cases 4 Authentication 4 Filters Name Status Last Run Authentication A…" at bounding box center [453, 216] width 691 height 334
click at [672, 44] on icon at bounding box center [671, 40] width 10 height 10
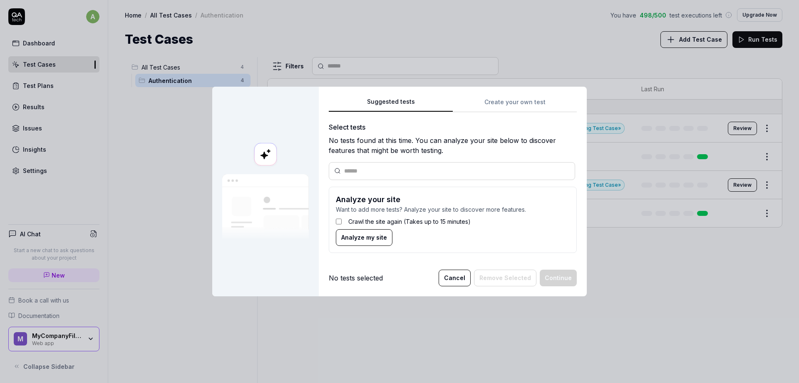
click at [343, 217] on div "Crawl the site again (Takes up to 15 minutes)" at bounding box center [453, 221] width 234 height 15
click at [348, 243] on button "Analyze my site" at bounding box center [364, 237] width 57 height 17
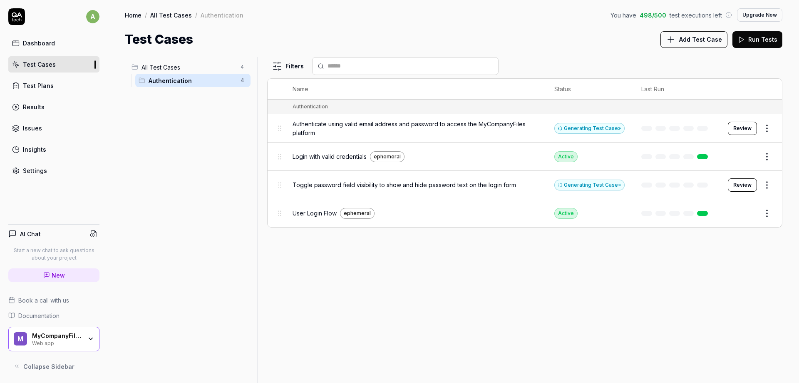
click at [676, 283] on body "a Dashboard Test Cases Test Plans Results Issues Insights Settings AI Chat Star…" at bounding box center [399, 191] width 799 height 383
click at [708, 43] on span "Add Test Case" at bounding box center [700, 39] width 43 height 9
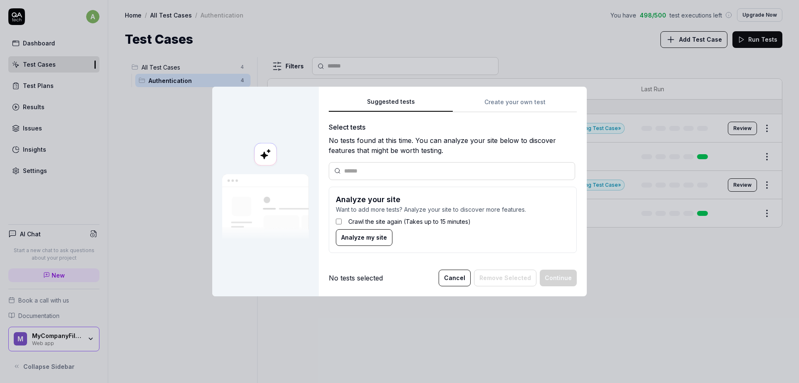
click at [628, 259] on body "a Dashboard Test Cases Test Plans Results Issues Insights Settings AI Chat Star…" at bounding box center [399, 191] width 799 height 383
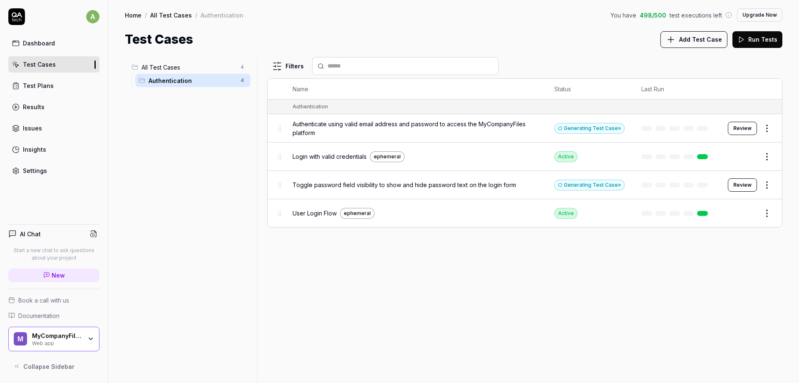
click at [39, 84] on div "Test Plans" at bounding box center [38, 85] width 31 height 9
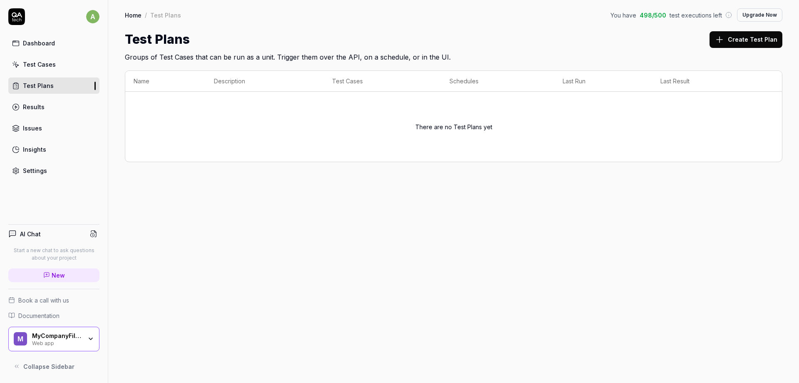
click at [37, 233] on h4 "AI Chat" at bounding box center [30, 233] width 21 height 9
click at [92, 231] on icon at bounding box center [93, 233] width 5 height 6
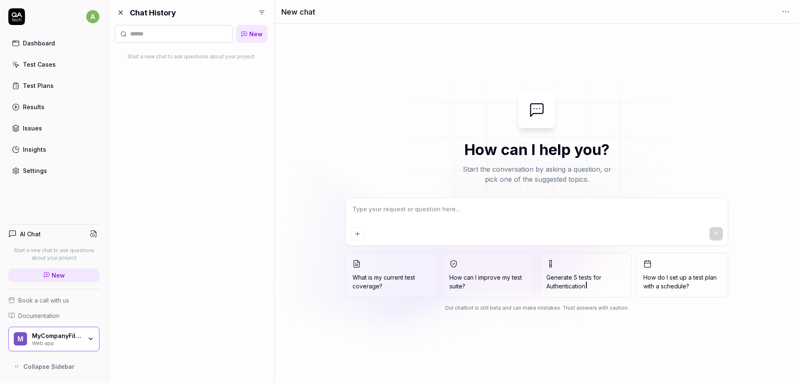
click at [41, 231] on div "AI Chat" at bounding box center [53, 234] width 91 height 12
click at [31, 151] on div "Insights" at bounding box center [34, 149] width 23 height 9
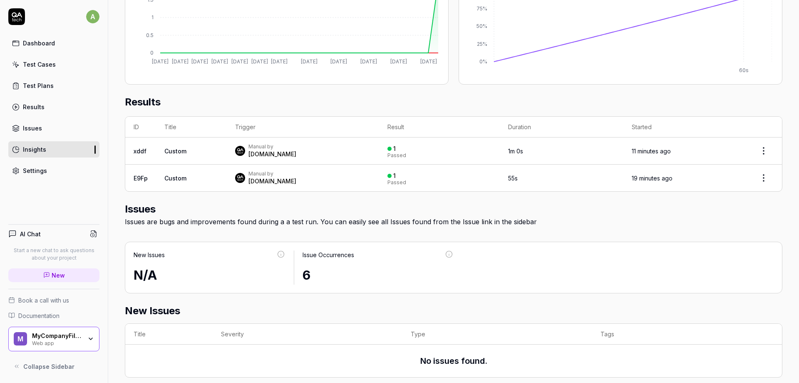
scroll to position [211, 0]
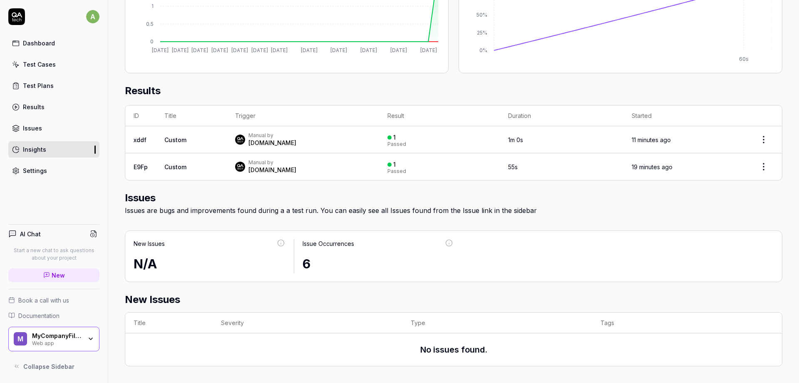
click at [50, 109] on link "Results" at bounding box center [53, 107] width 91 height 16
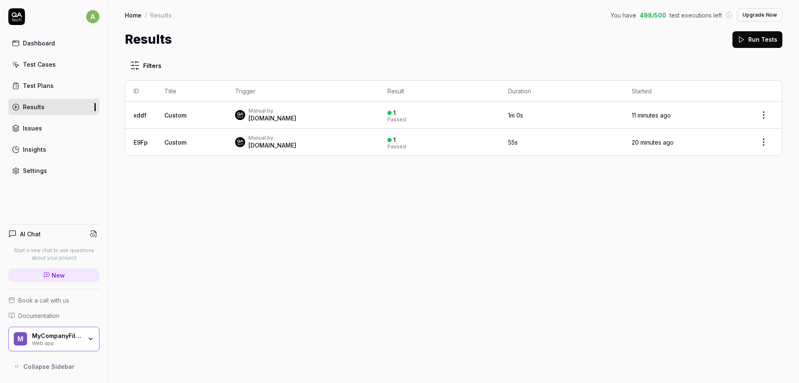
click at [50, 128] on link "Issues" at bounding box center [53, 128] width 91 height 16
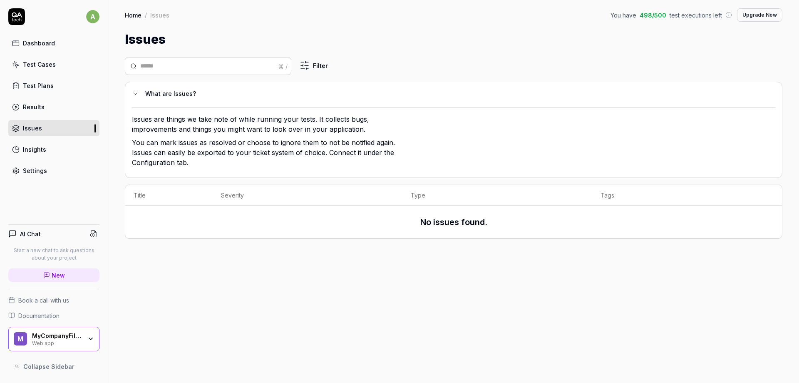
click at [48, 85] on div "Test Plans" at bounding box center [38, 85] width 31 height 9
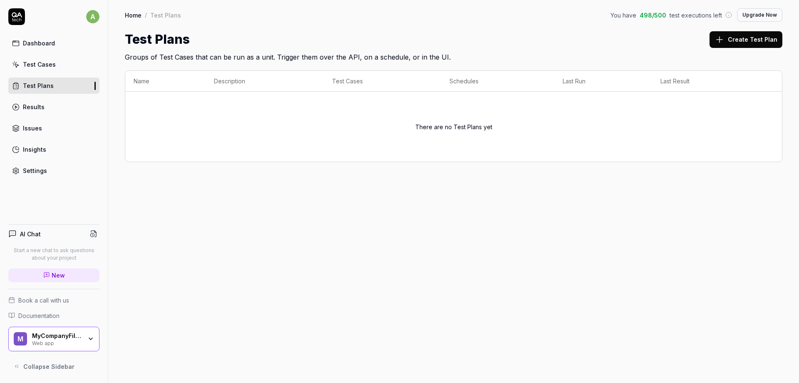
click at [46, 70] on link "Test Cases" at bounding box center [53, 64] width 91 height 16
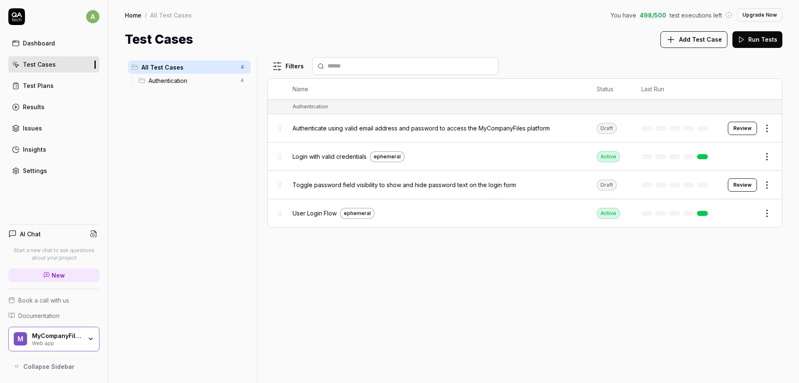
click at [522, 127] on span "Authenticate using valid email address and password to access the MyCompanyFile…" at bounding box center [421, 128] width 257 height 9
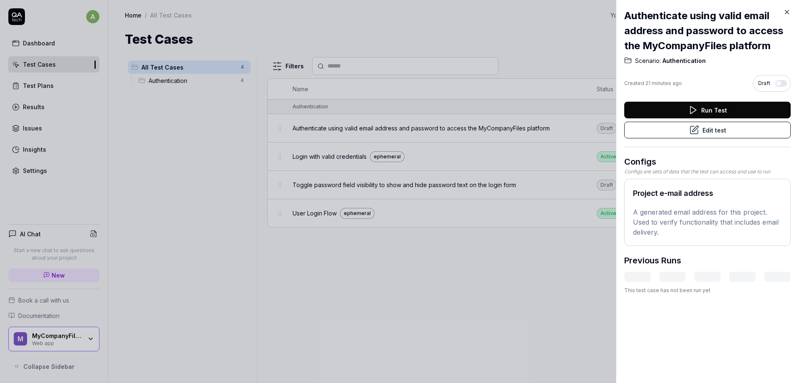
click at [786, 15] on icon at bounding box center [786, 11] width 7 height 7
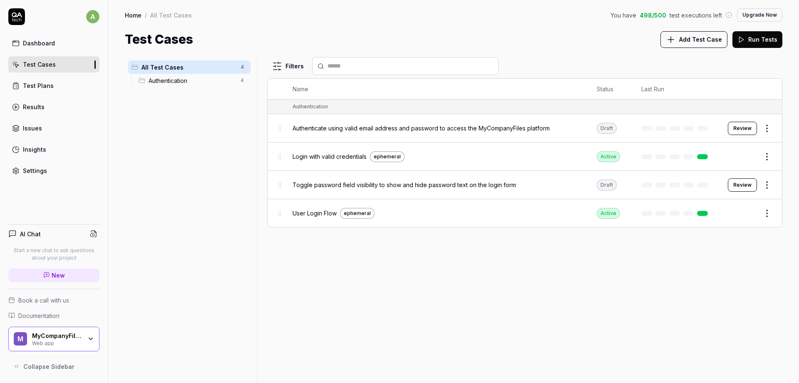
click at [768, 129] on html "a Dashboard Test Cases Test Plans Results Issues Insights Settings AI Chat Star…" at bounding box center [399, 191] width 799 height 383
click at [391, 186] on html "a Dashboard Test Cases Test Plans Results Issues Insights Settings AI Chat Star…" at bounding box center [399, 191] width 799 height 383
click at [773, 185] on html "a Dashboard Test Cases Test Plans Results Issues Insights Settings AI Chat Star…" at bounding box center [399, 191] width 799 height 383
click at [743, 186] on html "a Dashboard Test Cases Test Plans Results Issues Insights Settings AI Chat Star…" at bounding box center [399, 191] width 799 height 383
click at [743, 184] on button "Review" at bounding box center [742, 184] width 29 height 13
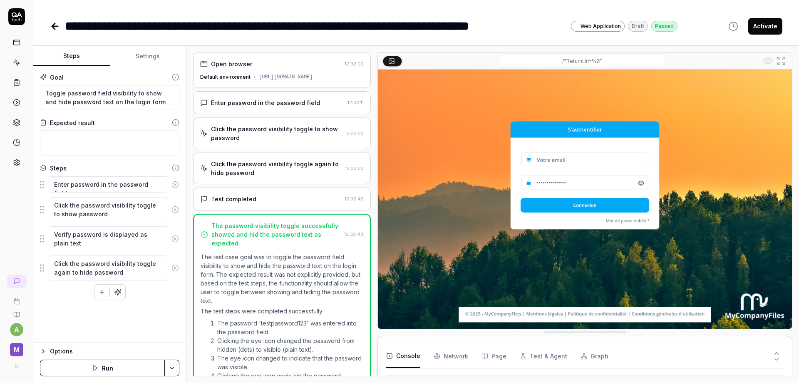
scroll to position [67, 0]
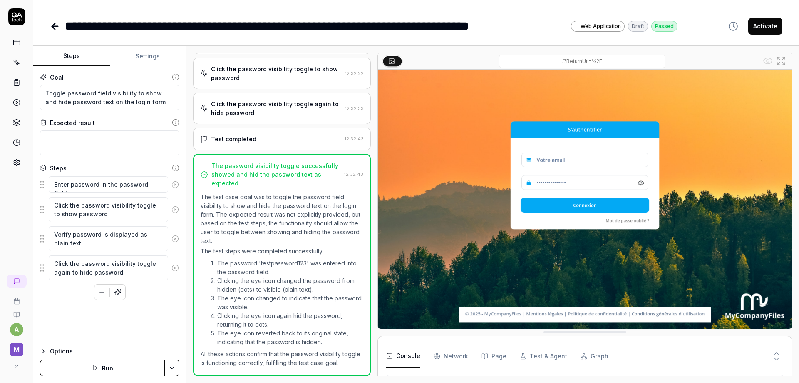
click at [16, 43] on icon at bounding box center [16, 42] width 7 height 7
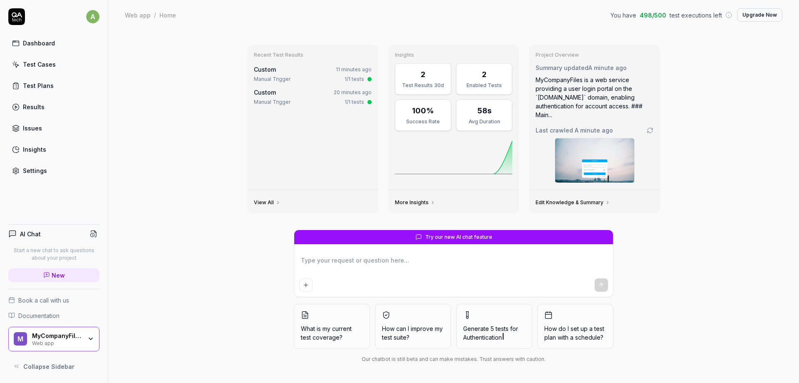
click at [50, 64] on div "Test Cases" at bounding box center [39, 64] width 33 height 9
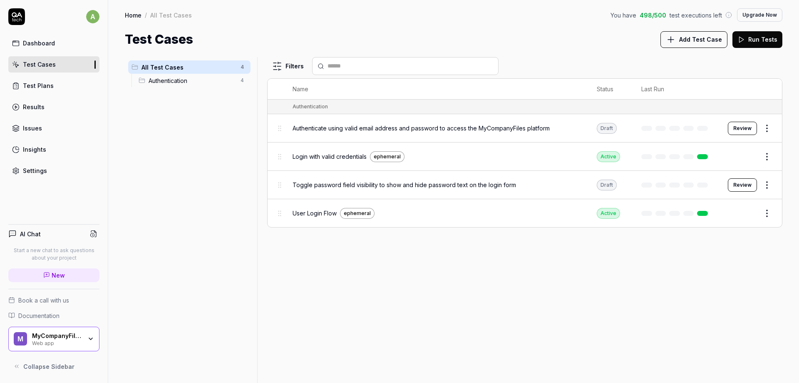
click at [683, 37] on button "Add Test Case" at bounding box center [694, 39] width 67 height 17
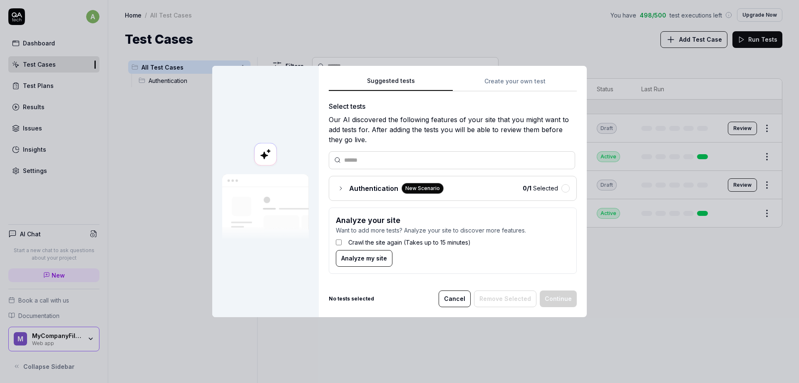
click at [342, 187] on icon at bounding box center [341, 188] width 7 height 7
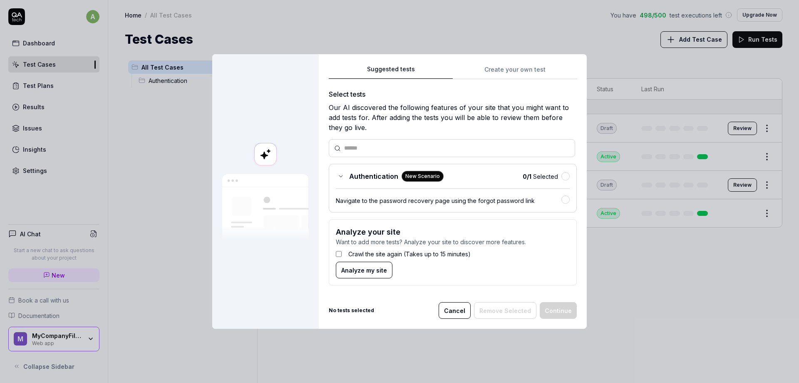
click at [603, 44] on body "a Dashboard Test Cases Test Plans Results Issues Insights Settings AI Chat Star…" at bounding box center [399, 191] width 799 height 383
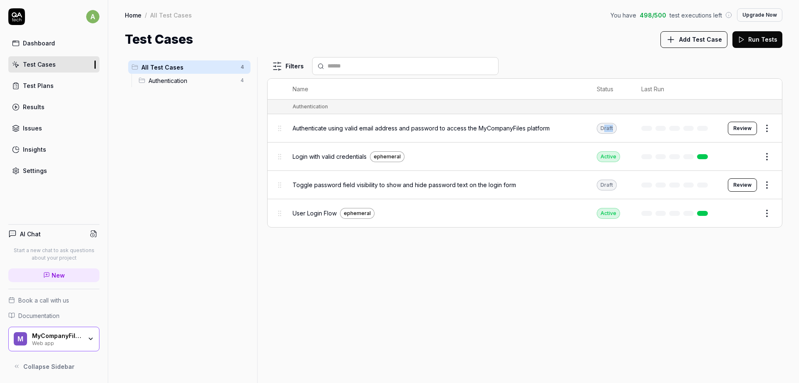
drag, startPoint x: 605, startPoint y: 131, endPoint x: 621, endPoint y: 131, distance: 16.6
click at [620, 131] on td "Draft" at bounding box center [611, 128] width 45 height 28
click at [165, 80] on span "Authentication" at bounding box center [192, 80] width 87 height 9
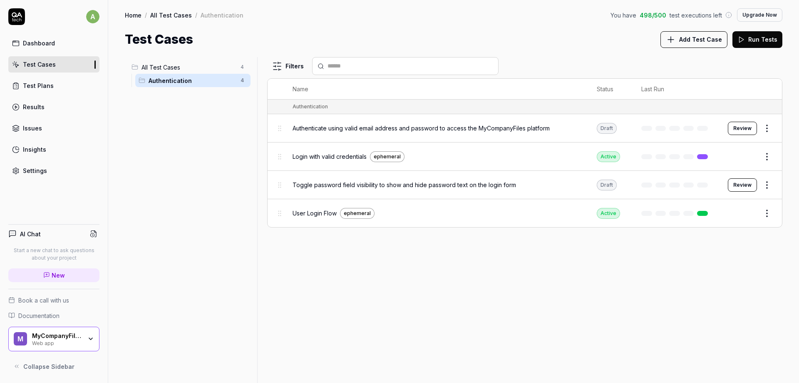
click at [24, 84] on div "Test Plans" at bounding box center [38, 85] width 31 height 9
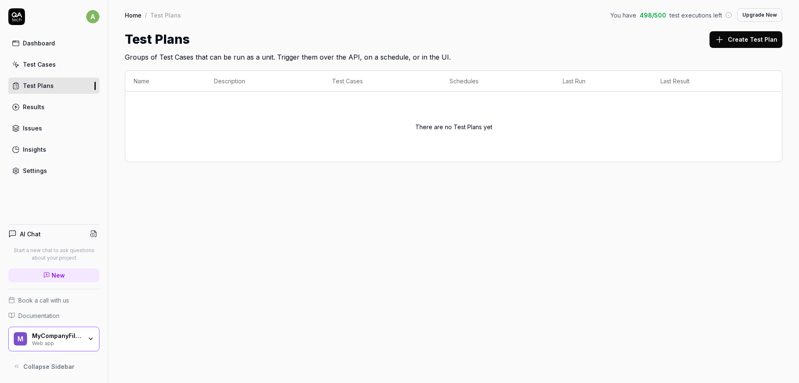
click at [45, 56] on div "Dashboard Test Cases Test Plans Results Issues Insights Settings" at bounding box center [53, 107] width 91 height 144
click at [87, 60] on link "Test Cases" at bounding box center [53, 64] width 91 height 16
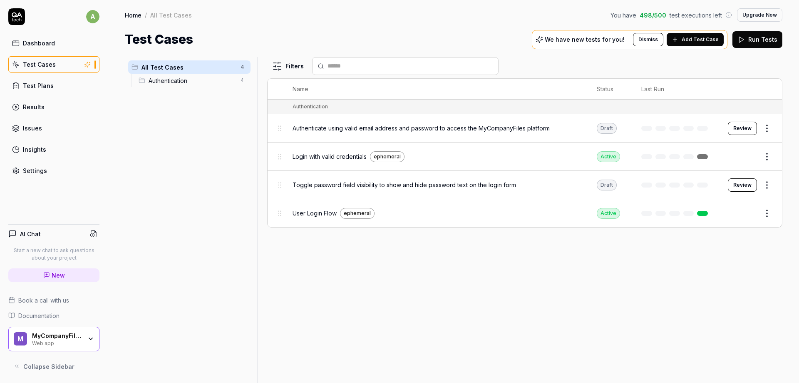
click at [684, 37] on button "Add Test Case" at bounding box center [695, 39] width 57 height 13
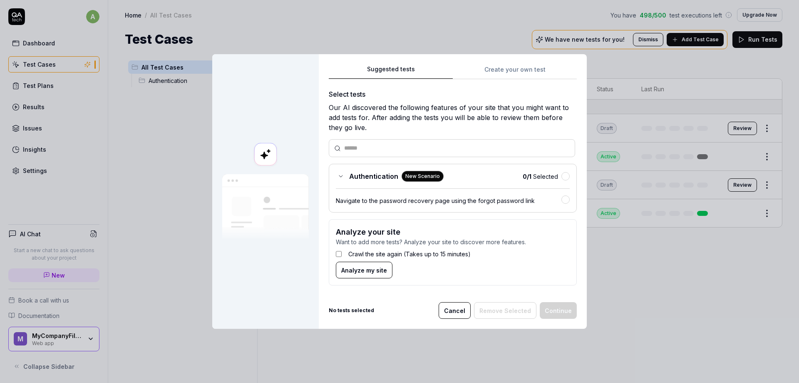
click at [658, 281] on body "a Dashboard Test Cases Test Plans Results Issues Insights Settings AI Chat Star…" at bounding box center [399, 191] width 799 height 383
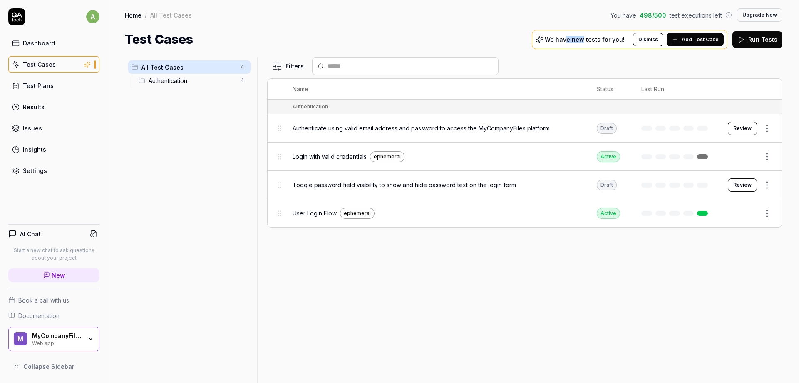
drag, startPoint x: 589, startPoint y: 40, endPoint x: 528, endPoint y: 40, distance: 60.8
click at [552, 40] on div "We have new tests for you!" at bounding box center [584, 39] width 97 height 7
click at [687, 40] on span "Add Test Case" at bounding box center [700, 39] width 37 height 7
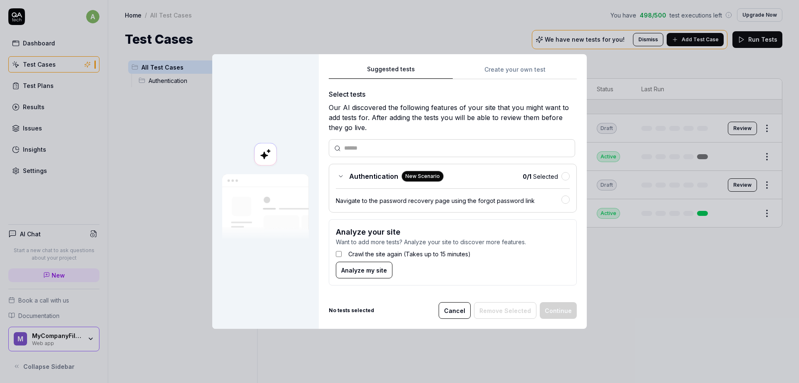
click at [339, 181] on div "Authentication New Scenario" at bounding box center [390, 176] width 108 height 11
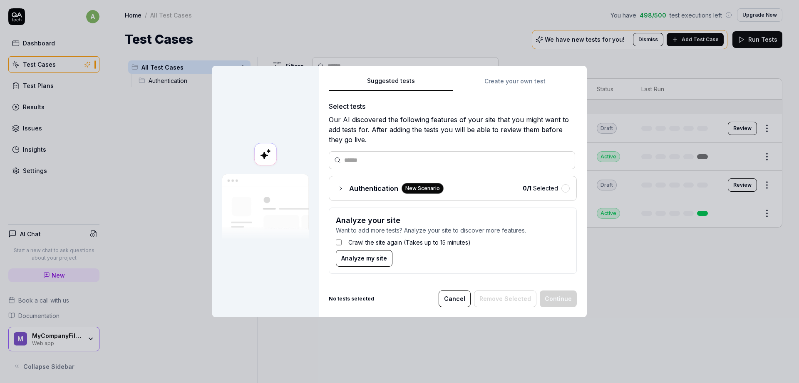
click at [348, 189] on div "Authentication New Scenario" at bounding box center [390, 188] width 108 height 11
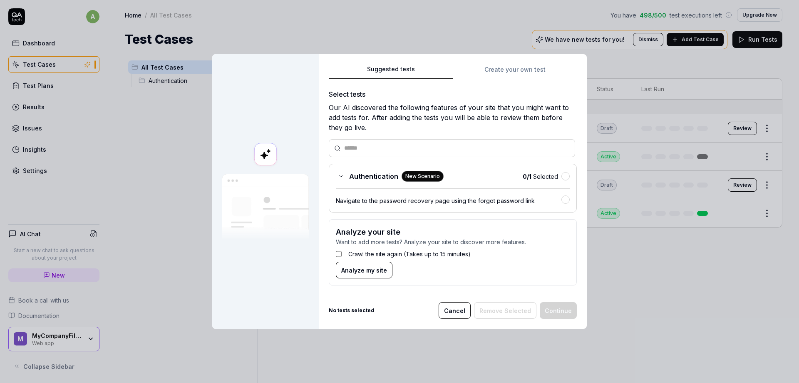
click at [661, 305] on body "a Dashboard Test Cases Test Plans Results Issues Insights Settings AI Chat Star…" at bounding box center [399, 191] width 799 height 383
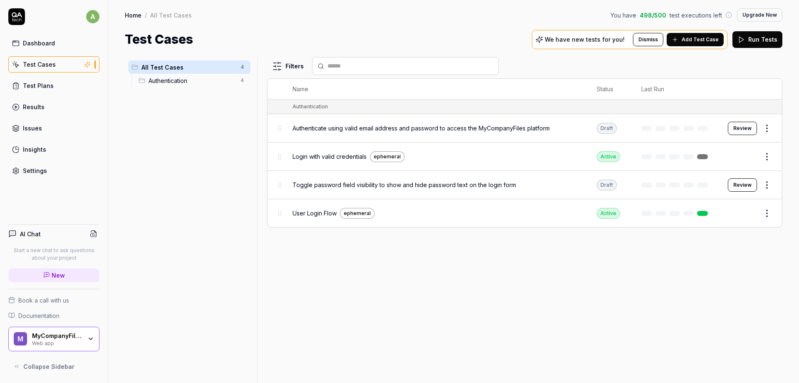
click at [30, 156] on link "Insights" at bounding box center [53, 149] width 91 height 16
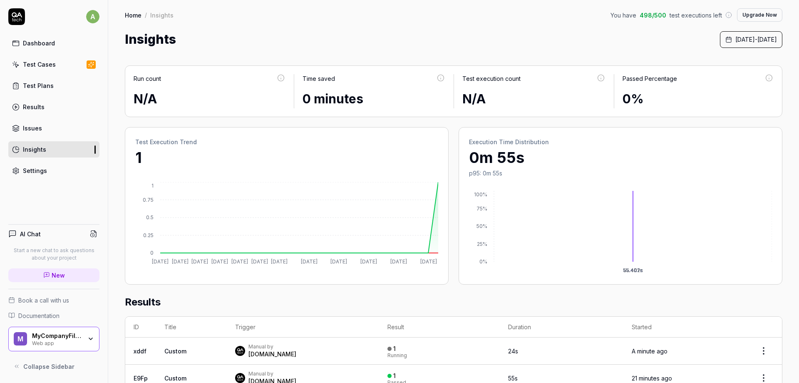
click at [46, 128] on link "Issues" at bounding box center [53, 128] width 91 height 16
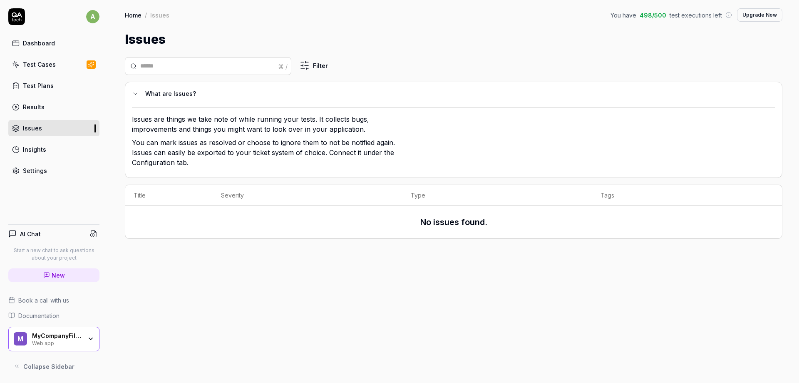
click at [31, 105] on div "Results" at bounding box center [34, 106] width 22 height 9
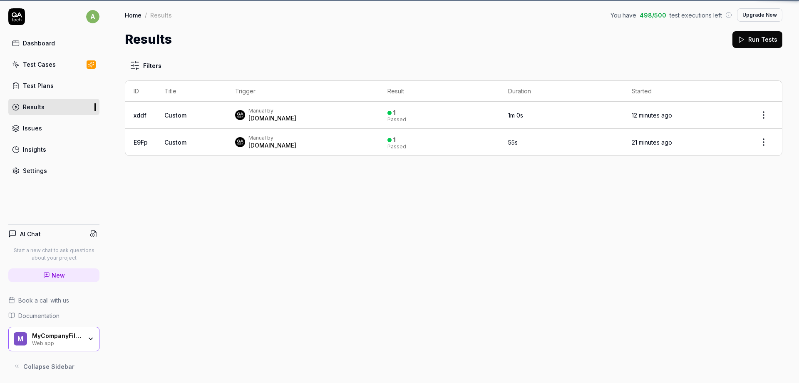
click at [43, 65] on div "Test Cases" at bounding box center [39, 64] width 33 height 9
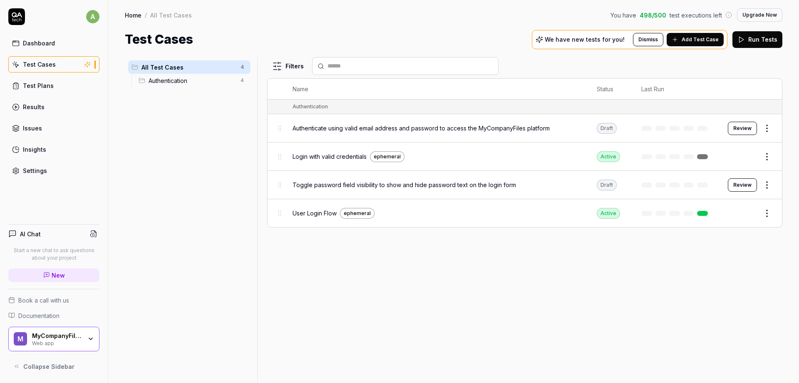
click at [711, 38] on span "Add Test Case" at bounding box center [700, 39] width 37 height 7
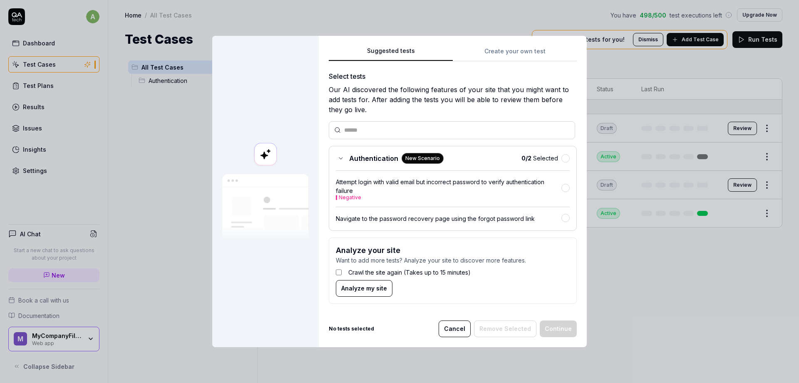
click at [521, 49] on div "Suggested tests Create your own test Select tests Our AI discovered the followi…" at bounding box center [453, 178] width 248 height 264
click at [437, 25] on div "Suggested tests Suggested tests Create your own test Select tests Our AI discov…" at bounding box center [399, 191] width 799 height 383
click at [504, 51] on div "Suggested tests Create your own test Select tests Our AI discovered the followi…" at bounding box center [453, 178] width 248 height 264
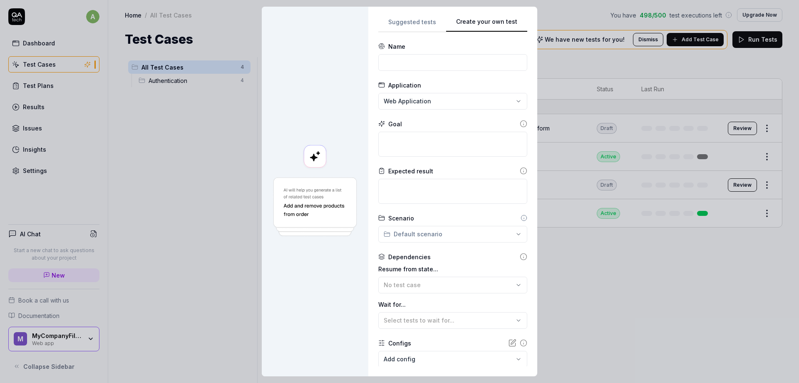
click at [446, 107] on div "**********" at bounding box center [399, 191] width 799 height 383
click at [444, 107] on div "**********" at bounding box center [399, 191] width 799 height 383
click at [414, 136] on textarea at bounding box center [452, 144] width 149 height 25
click at [419, 190] on textarea at bounding box center [452, 191] width 149 height 25
click at [420, 232] on div "**********" at bounding box center [399, 191] width 799 height 383
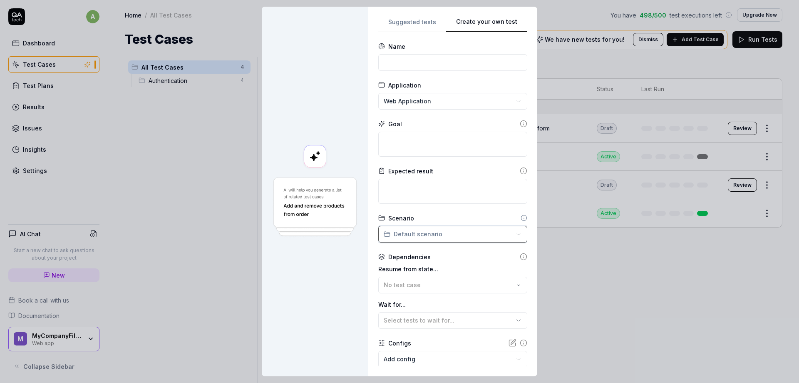
click at [302, 261] on div "**********" at bounding box center [399, 191] width 799 height 383
click at [442, 226] on div "**********" at bounding box center [399, 191] width 799 height 383
click at [321, 255] on div "**********" at bounding box center [399, 191] width 799 height 383
click at [416, 293] on div "Resume from state... No test case Wait for... Select tests to wait for..." at bounding box center [452, 296] width 149 height 64
click at [414, 290] on button "No test case" at bounding box center [452, 284] width 149 height 17
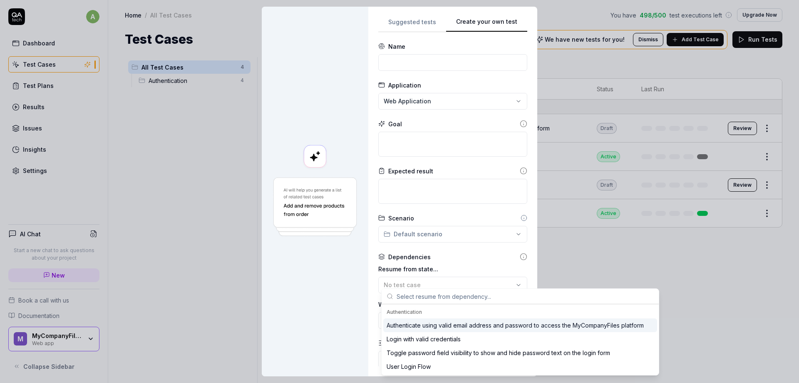
scroll to position [7, 0]
click at [345, 280] on div at bounding box center [315, 191] width 107 height 369
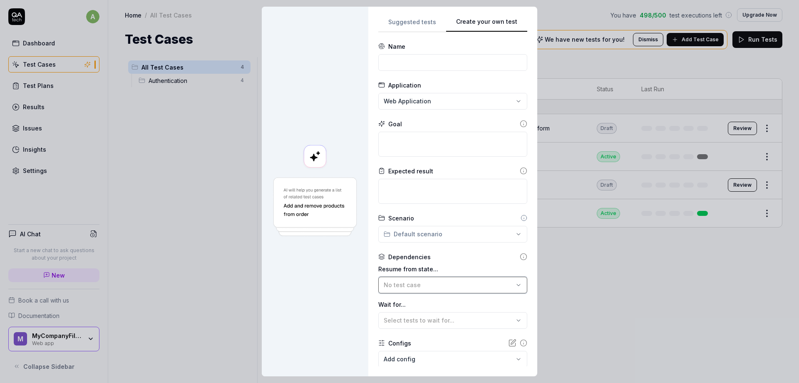
click at [417, 281] on span "No test case" at bounding box center [402, 284] width 37 height 7
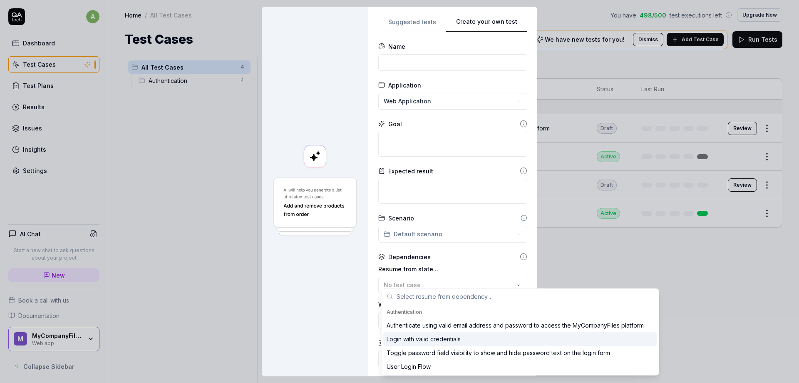
click at [458, 338] on div "Login with valid credentials" at bounding box center [424, 338] width 74 height 9
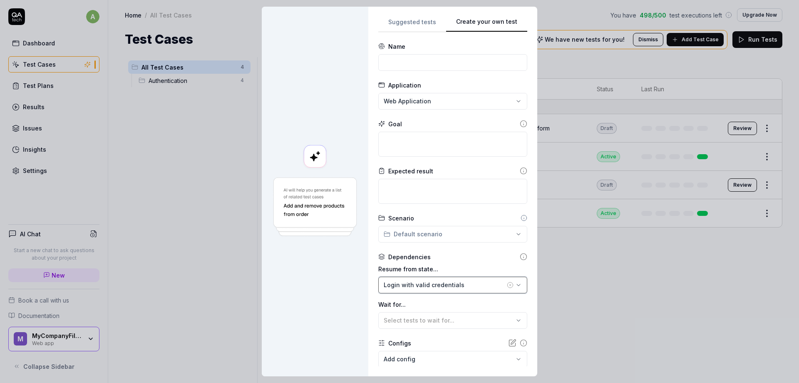
click at [472, 276] on button "Login with valid credentials" at bounding box center [452, 284] width 149 height 17
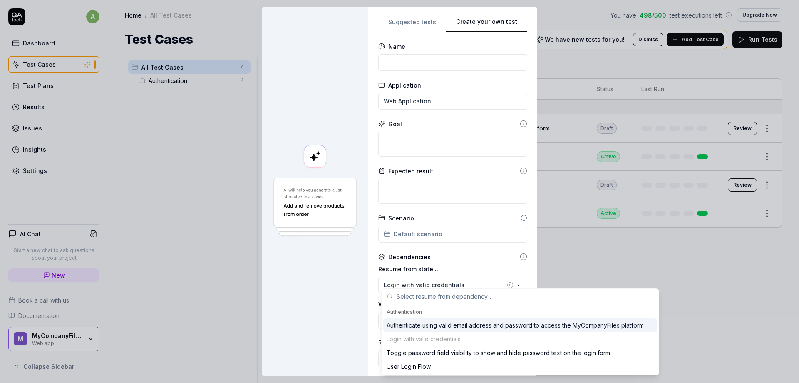
click at [310, 283] on div at bounding box center [315, 191] width 107 height 369
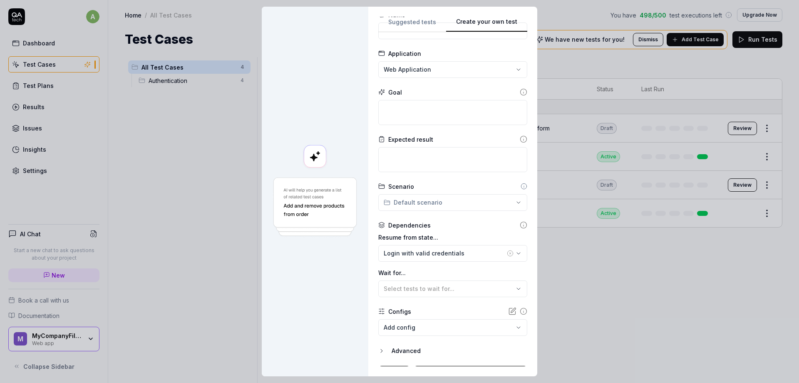
scroll to position [48, 0]
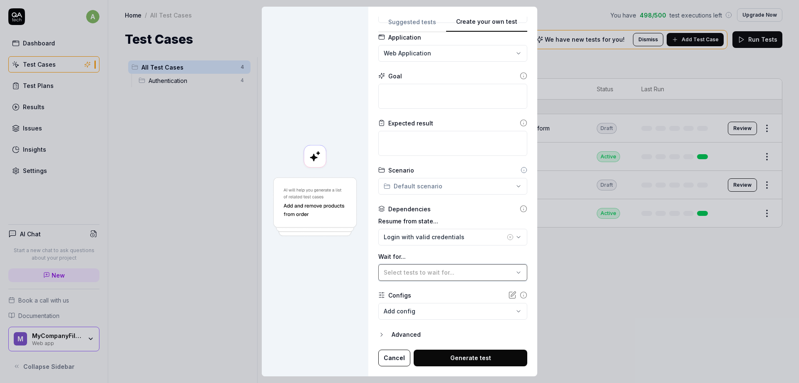
click at [432, 268] on span "Select tests to wait for..." at bounding box center [419, 271] width 71 height 7
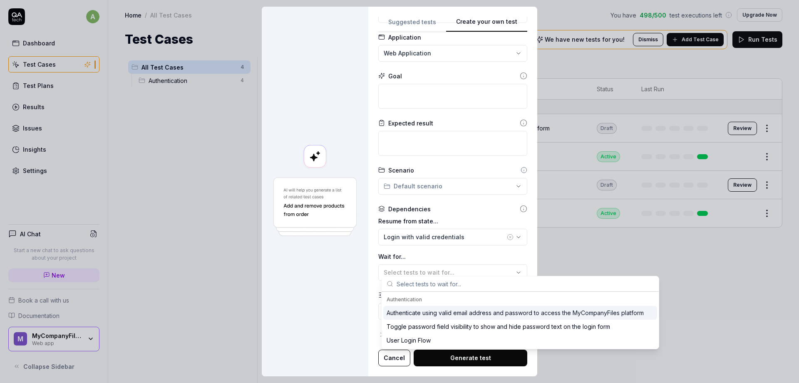
click at [397, 309] on div "Authenticate using valid email address and password to access the MyCompanyFile…" at bounding box center [515, 312] width 257 height 9
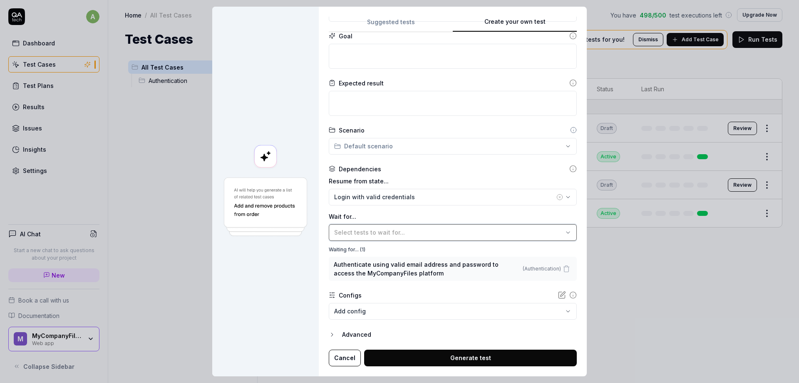
scroll to position [0, 0]
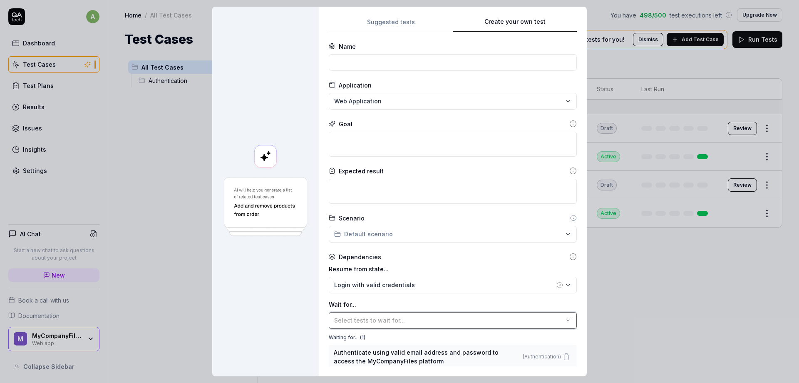
click at [657, 277] on body "a Dashboard Test Cases Test Plans Results Issues Insights Settings AI Chat Star…" at bounding box center [399, 191] width 799 height 383
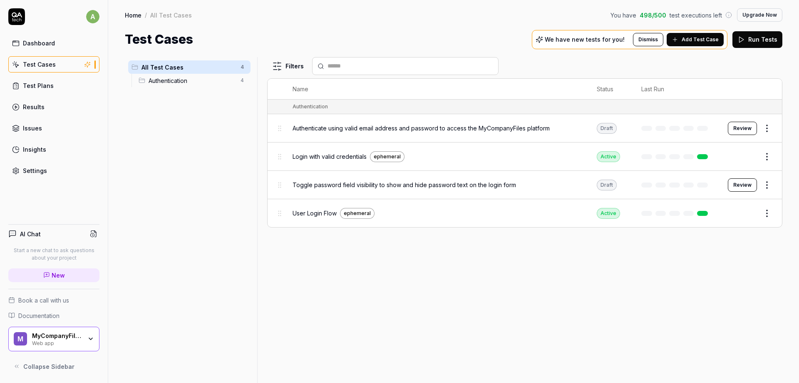
click at [748, 212] on button "Edit" at bounding box center [747, 212] width 20 height 13
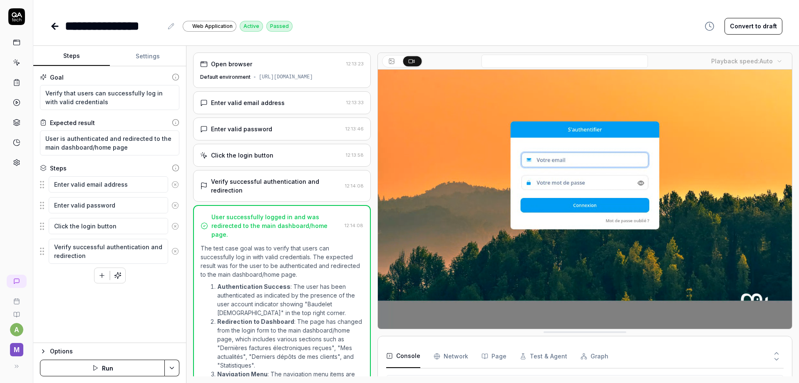
click at [21, 63] on link at bounding box center [16, 62] width 15 height 15
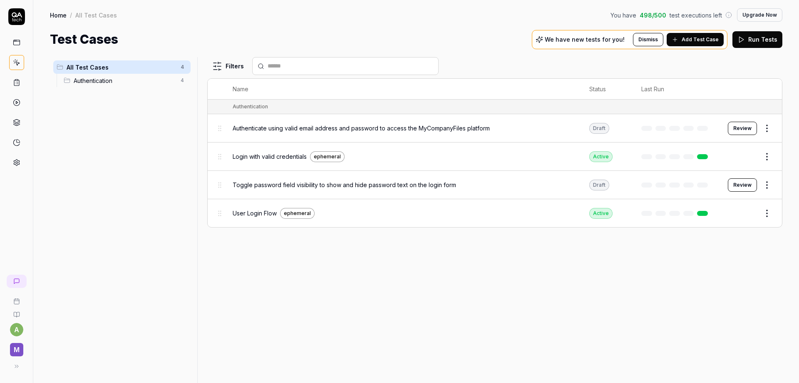
click at [694, 37] on span "Add Test Case" at bounding box center [700, 39] width 37 height 7
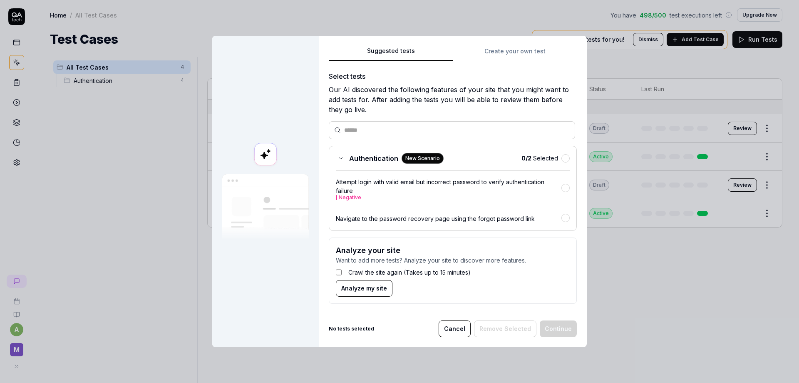
click at [672, 282] on body "a M Home / All Test Cases You have 498 / 500 test executions left Upgrade Now H…" at bounding box center [399, 191] width 799 height 383
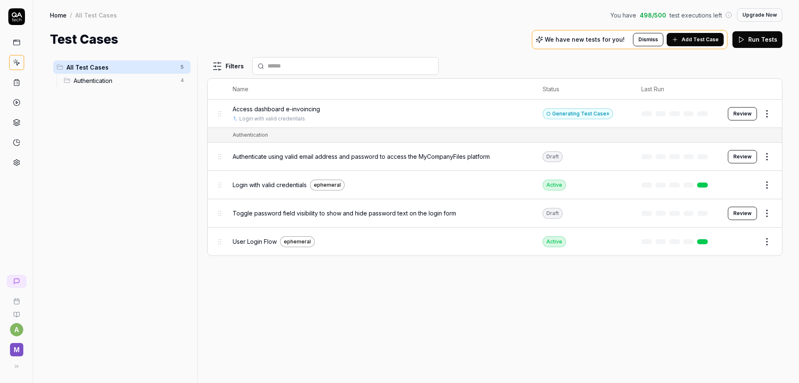
click at [730, 112] on button "Review" at bounding box center [742, 113] width 29 height 13
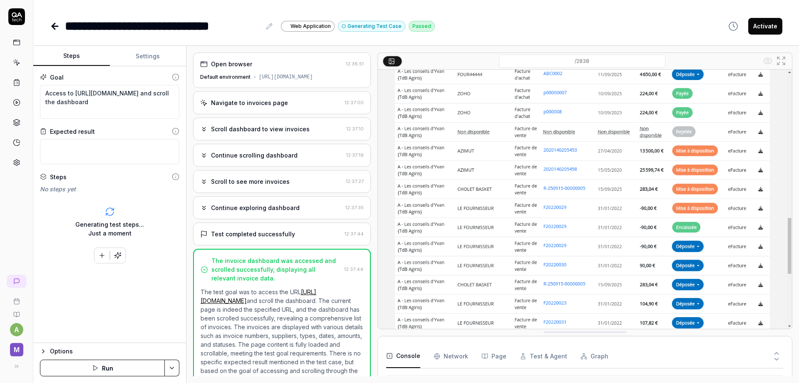
scroll to position [33, 0]
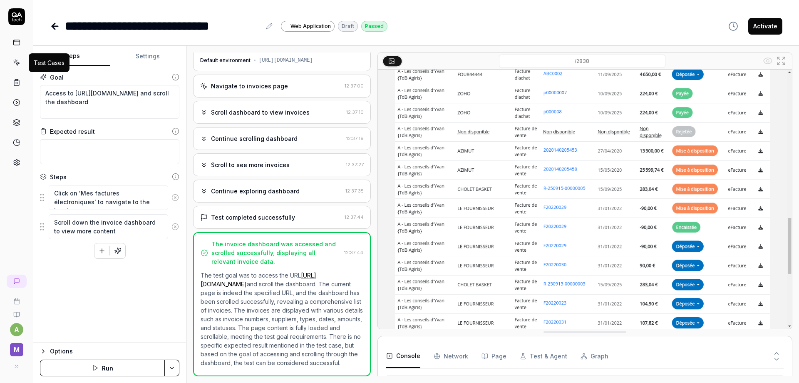
click at [19, 60] on icon at bounding box center [16, 62] width 7 height 7
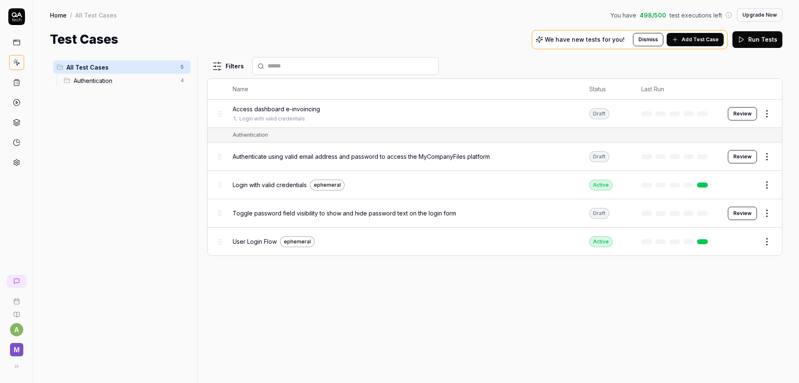
click at [767, 113] on html "a M Home / All Test Cases You have 498 / 500 test executions left Upgrade Now H…" at bounding box center [399, 191] width 799 height 383
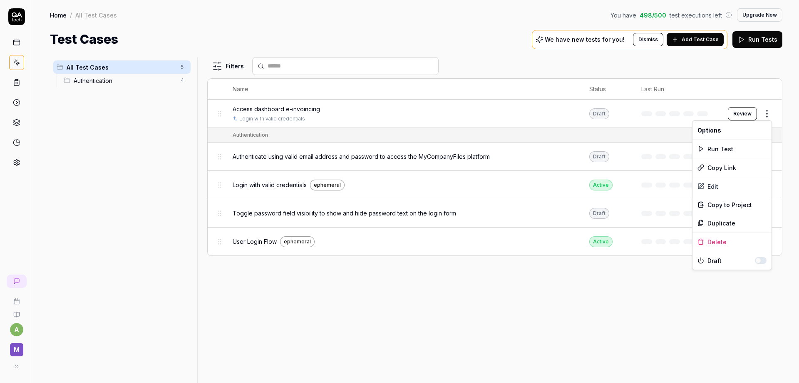
click at [455, 295] on html "a M Home / All Test Cases You have 498 / 500 test executions left Upgrade Now H…" at bounding box center [399, 191] width 799 height 383
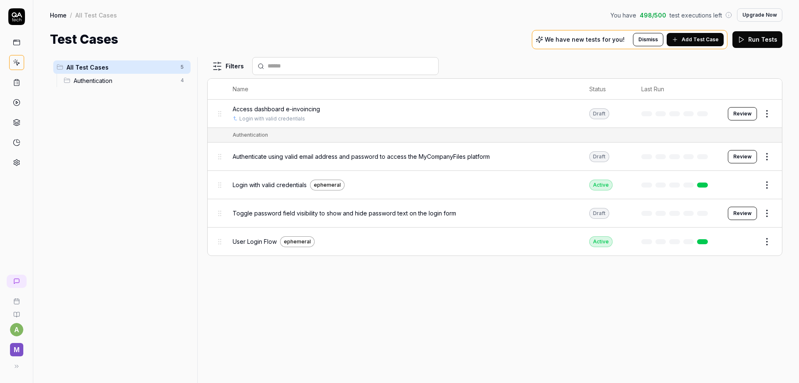
click at [748, 112] on button "Review" at bounding box center [742, 113] width 29 height 13
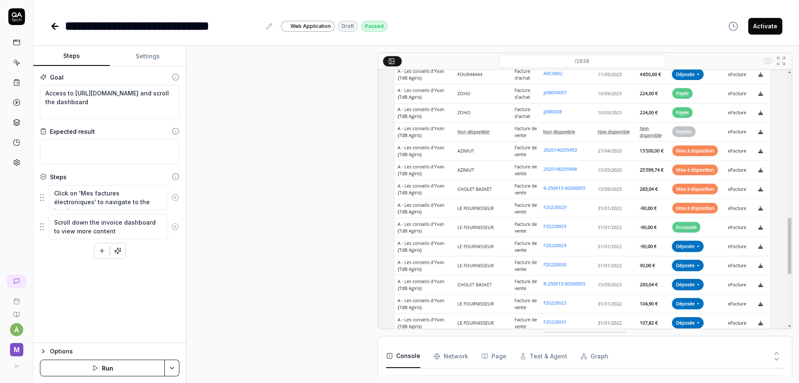
scroll to position [33, 0]
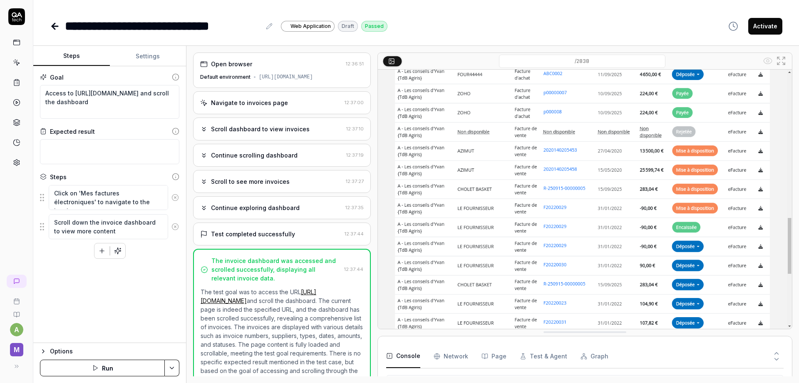
scroll to position [33, 0]
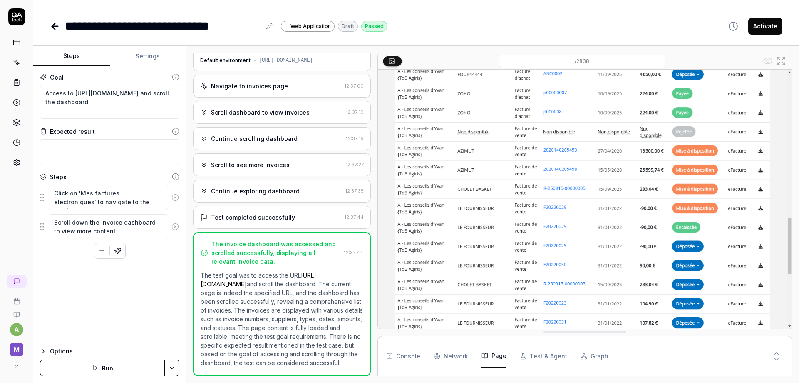
click at [489, 359] on button "Page" at bounding box center [494, 355] width 25 height 23
click at [798, 236] on div "Open browser 12:36:51 Default environment https://provider-uat.mycompanyfiles.f…" at bounding box center [492, 214] width 613 height 337
click at [451, 356] on Requests "Network" at bounding box center [451, 355] width 35 height 23
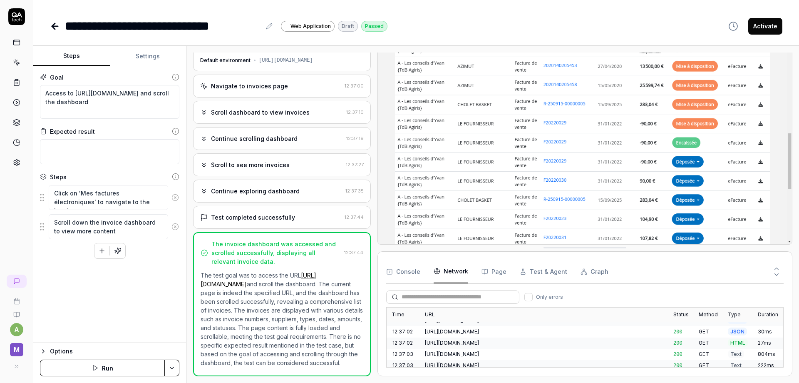
scroll to position [0, 0]
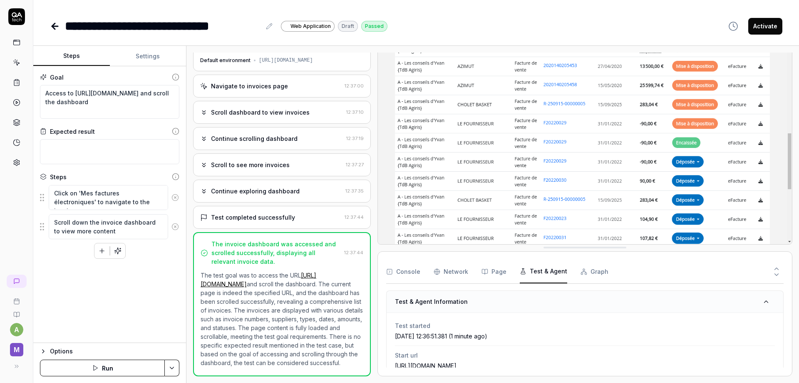
click at [548, 275] on button "Test & Agent" at bounding box center [543, 271] width 47 height 23
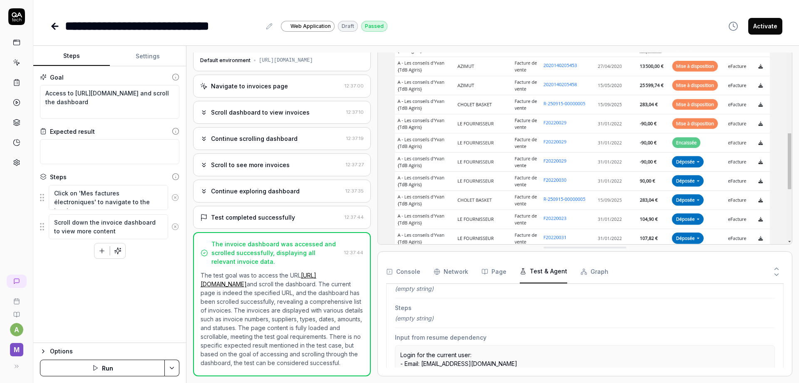
scroll to position [186, 0]
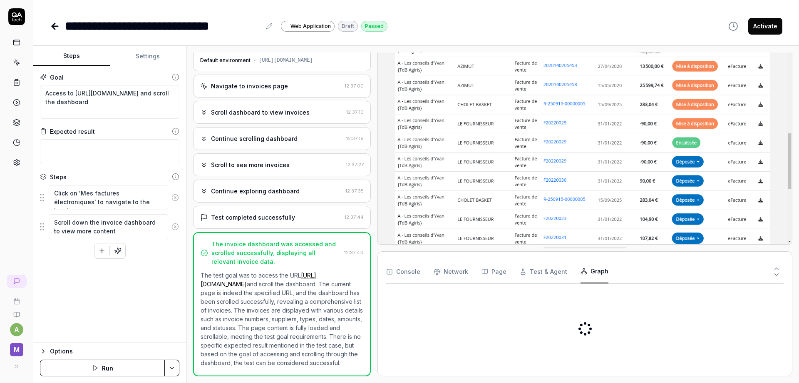
click at [588, 271] on button "Graph" at bounding box center [595, 271] width 28 height 23
click at [516, 273] on div "Console Network Page Test & Agent Graph" at bounding box center [585, 272] width 398 height 24
click at [528, 271] on button "Test & Agent" at bounding box center [543, 271] width 47 height 23
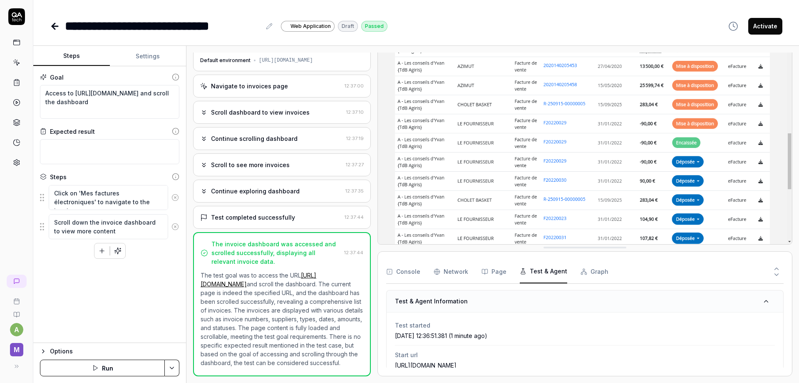
scroll to position [0, 0]
click at [502, 275] on button "Page" at bounding box center [494, 271] width 25 height 23
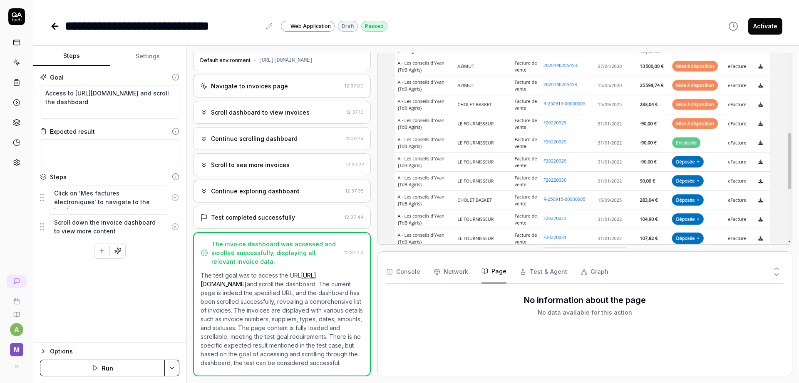
click at [447, 276] on Requests "Network" at bounding box center [451, 271] width 35 height 23
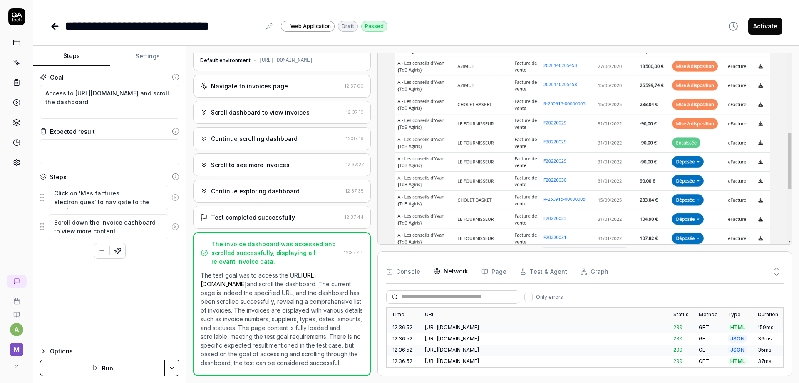
click at [421, 274] on div "Console Network Page Test & Agent Graph" at bounding box center [585, 272] width 398 height 24
click at [403, 274] on button "Console" at bounding box center [403, 271] width 34 height 23
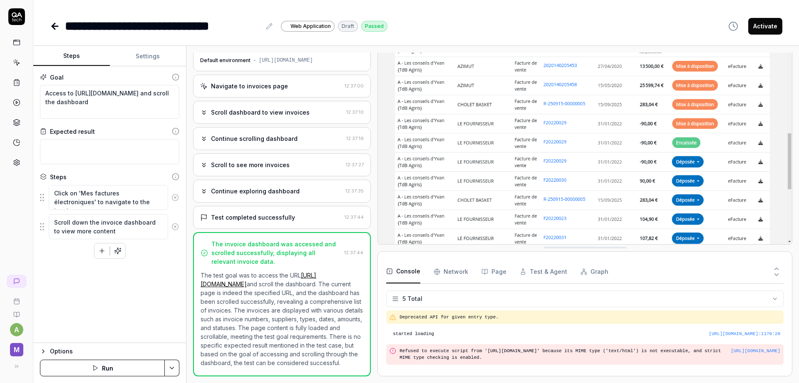
scroll to position [31, 0]
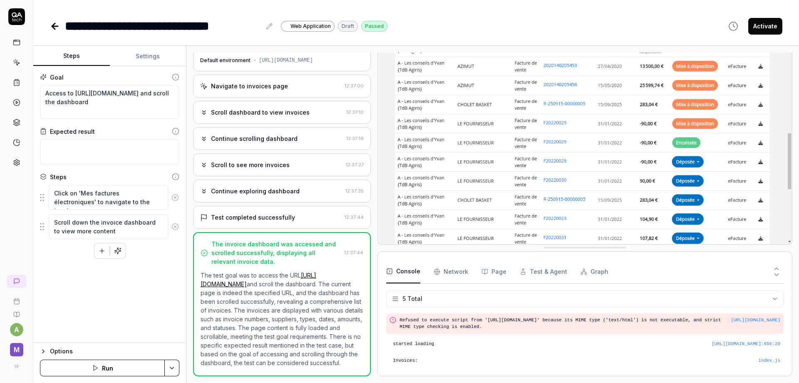
click at [400, 267] on button "Console" at bounding box center [403, 271] width 34 height 23
click at [12, 72] on div at bounding box center [16, 102] width 15 height 135
click at [12, 69] on link at bounding box center [16, 62] width 15 height 15
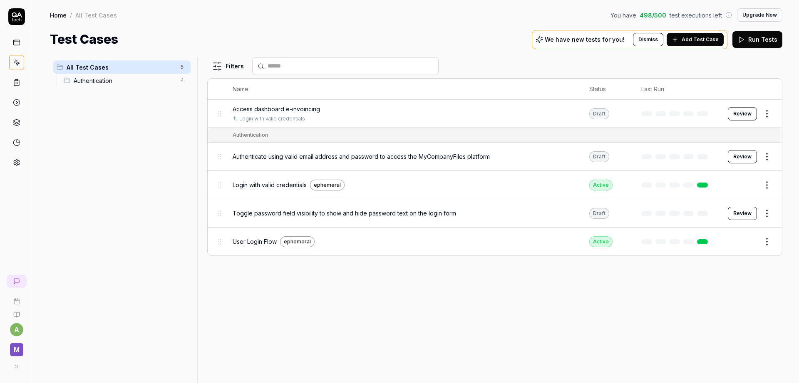
click at [269, 112] on span "Access dashboard e-invoincing" at bounding box center [276, 108] width 87 height 9
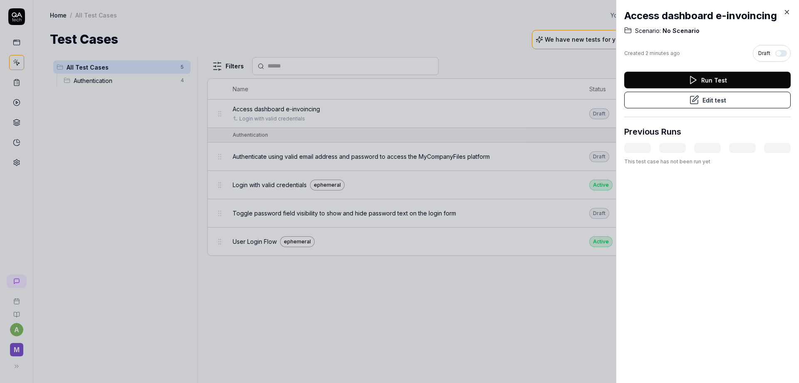
click at [780, 55] on button "button" at bounding box center [781, 53] width 12 height 7
click at [781, 54] on button "button" at bounding box center [781, 53] width 12 height 7
click at [783, 11] on icon at bounding box center [786, 11] width 7 height 7
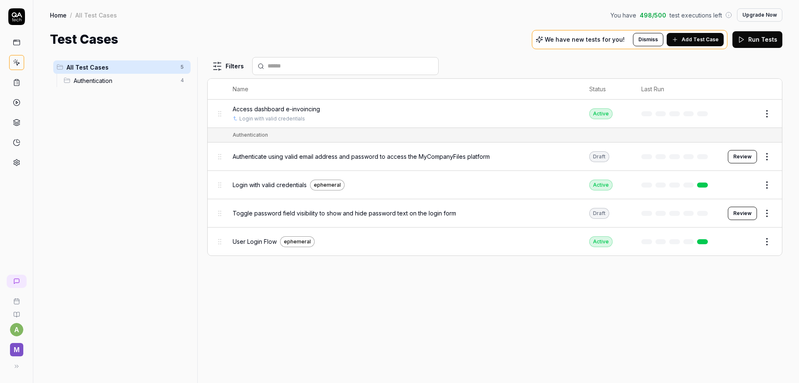
click at [565, 251] on td "User Login Flow ephemeral" at bounding box center [402, 241] width 357 height 28
click at [683, 34] on button "Add Test Case" at bounding box center [695, 39] width 57 height 13
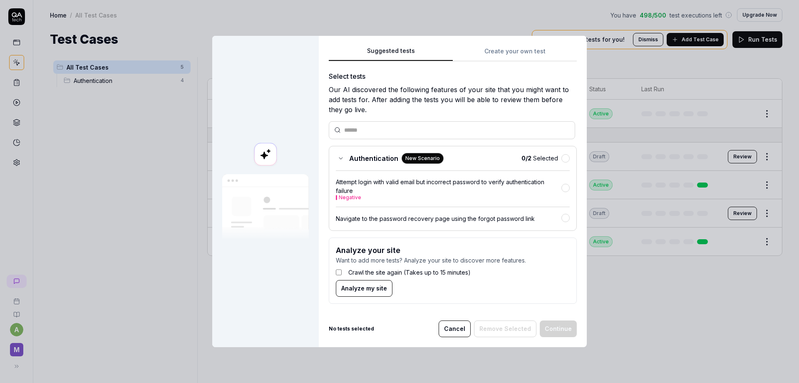
click at [525, 50] on div "Suggested tests Create your own test Select tests Our AI discovered the followi…" at bounding box center [453, 191] width 268 height 311
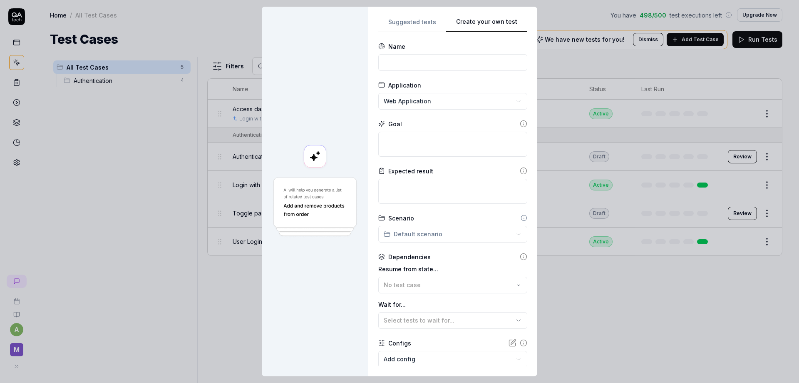
click at [581, 66] on body "a M Home / All Test Cases You have 498 / 500 test executions left Upgrade Now H…" at bounding box center [399, 191] width 799 height 383
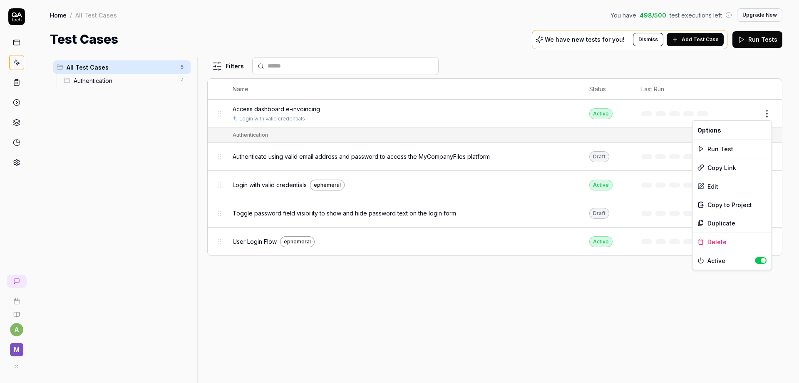
click at [771, 113] on html "a M Home / All Test Cases You have 498 / 500 test executions left Upgrade Now H…" at bounding box center [399, 191] width 799 height 383
click at [416, 119] on html "a M Home / All Test Cases You have 498 / 500 test executions left Upgrade Now H…" at bounding box center [399, 191] width 799 height 383
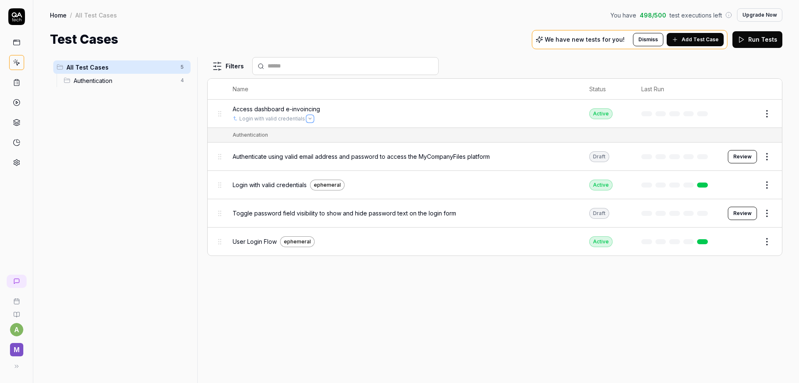
click at [307, 117] on button "Open selector" at bounding box center [310, 118] width 7 height 7
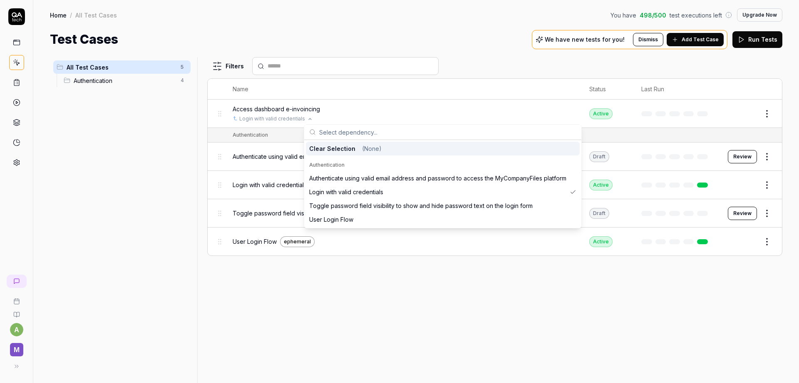
click at [388, 117] on div "Login with valid credentials" at bounding box center [403, 118] width 340 height 7
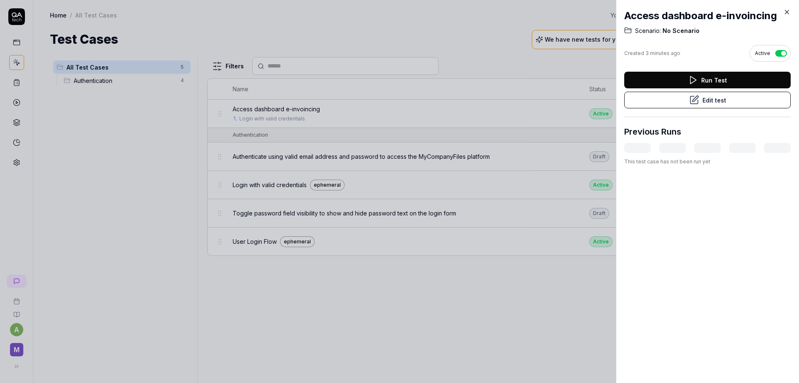
click at [603, 87] on div at bounding box center [399, 191] width 799 height 383
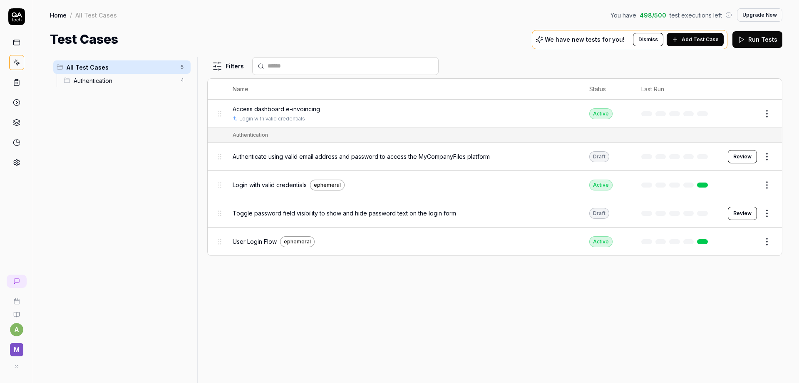
click at [17, 100] on icon at bounding box center [16, 102] width 7 height 7
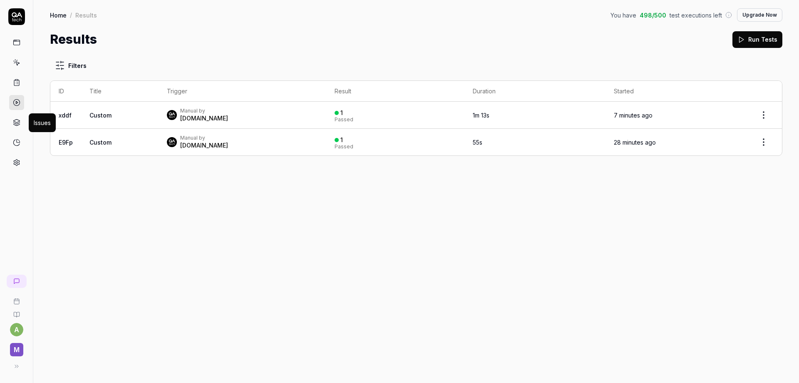
click at [16, 124] on icon at bounding box center [16, 123] width 6 height 2
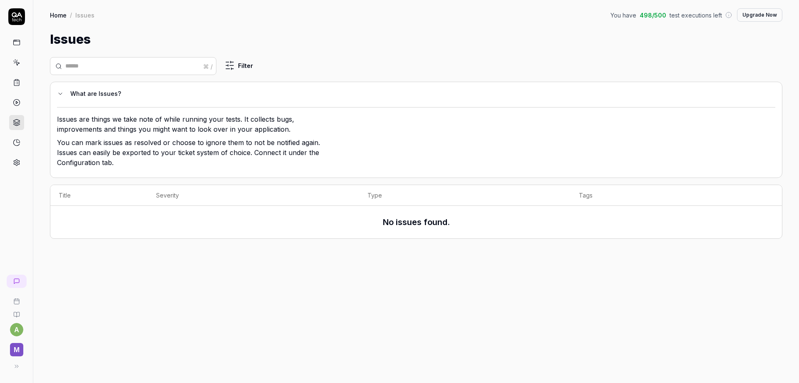
click at [15, 82] on icon at bounding box center [16, 82] width 7 height 7
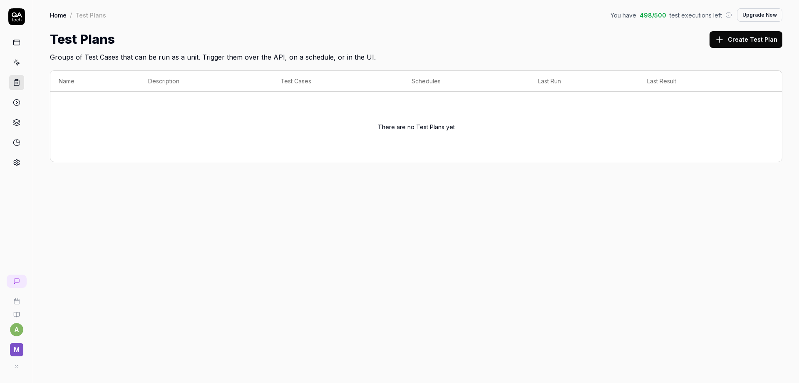
click at [17, 63] on icon at bounding box center [16, 62] width 7 height 7
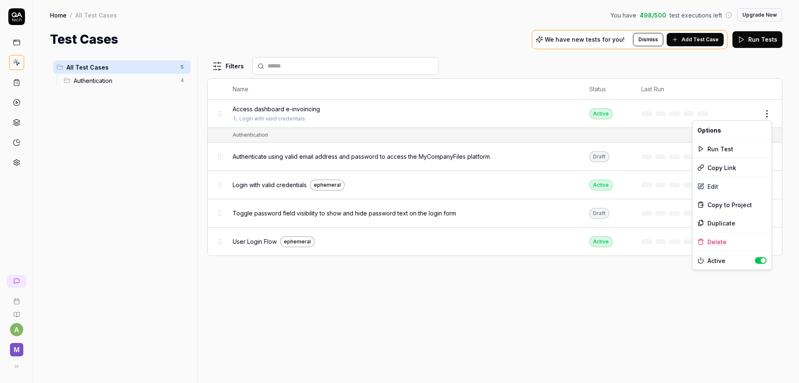
click at [768, 114] on html "a M Home / All Test Cases You have 498 / 500 test executions left Upgrade Now H…" at bounding box center [399, 191] width 799 height 383
click at [720, 152] on div "Run Test" at bounding box center [732, 148] width 79 height 18
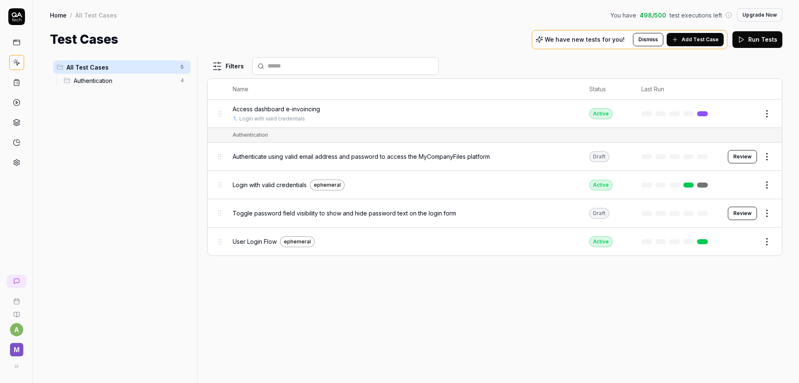
click at [23, 101] on link at bounding box center [16, 102] width 15 height 15
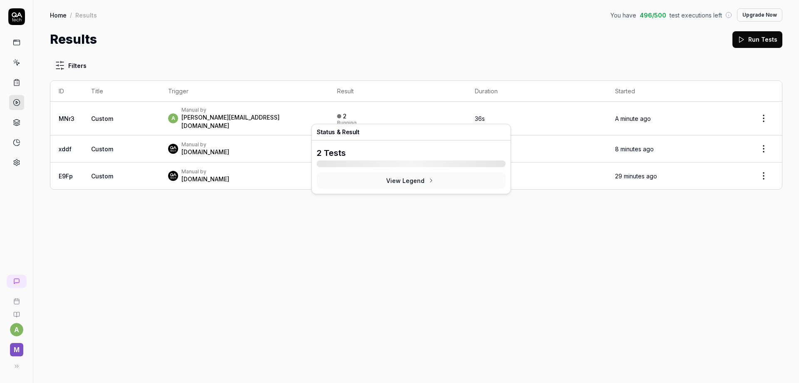
click at [737, 115] on td "A minute ago" at bounding box center [676, 119] width 139 height 34
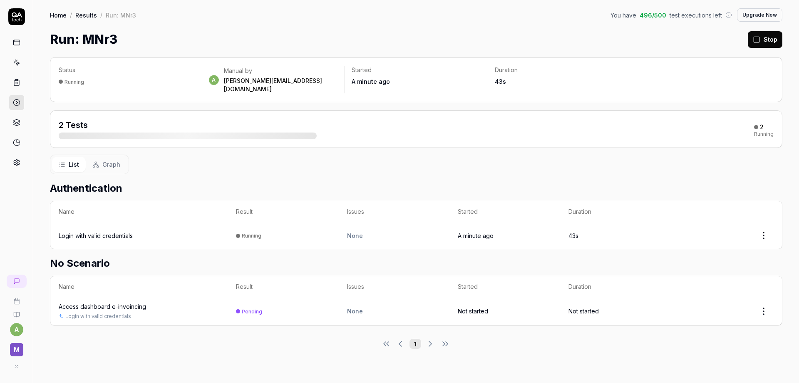
click at [10, 35] on div at bounding box center [16, 89] width 33 height 162
click at [13, 39] on icon at bounding box center [16, 42] width 7 height 7
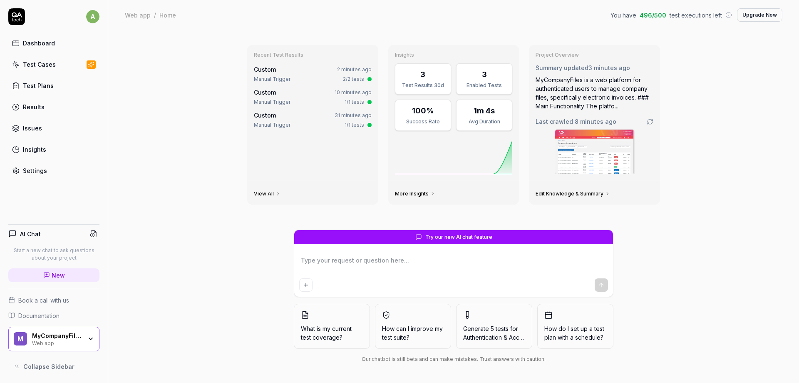
click at [49, 66] on div "Test Cases" at bounding box center [39, 64] width 33 height 9
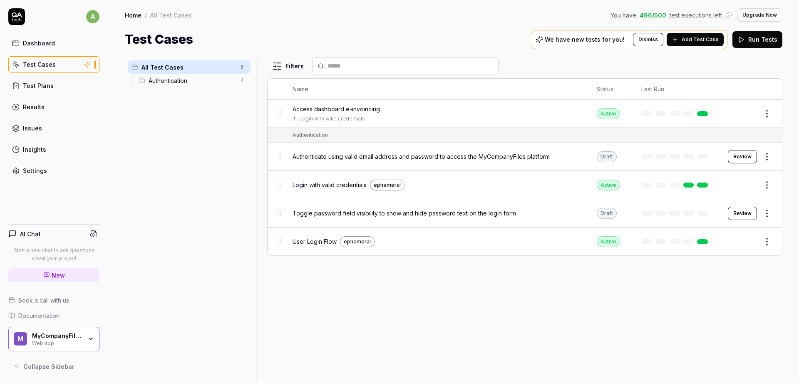
click at [749, 186] on button "Edit" at bounding box center [747, 184] width 20 height 13
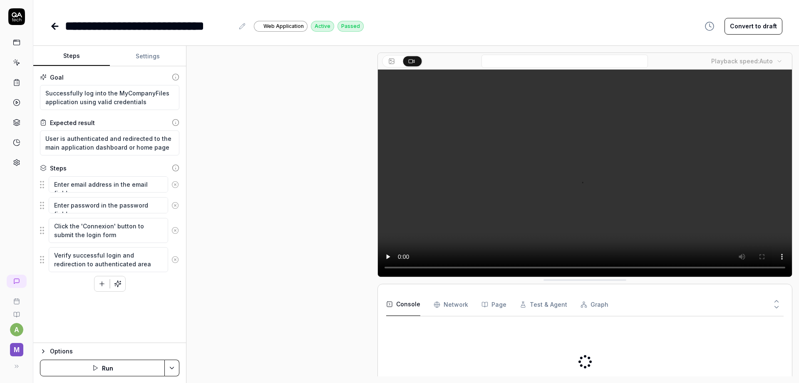
scroll to position [102, 0]
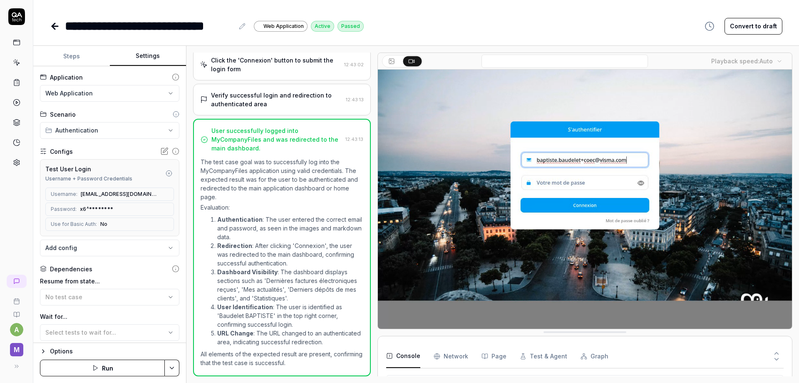
click at [146, 56] on button "Settings" at bounding box center [148, 56] width 77 height 20
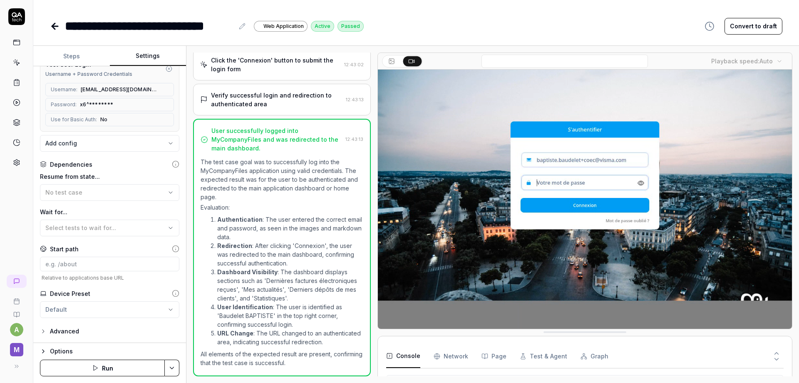
scroll to position [0, 0]
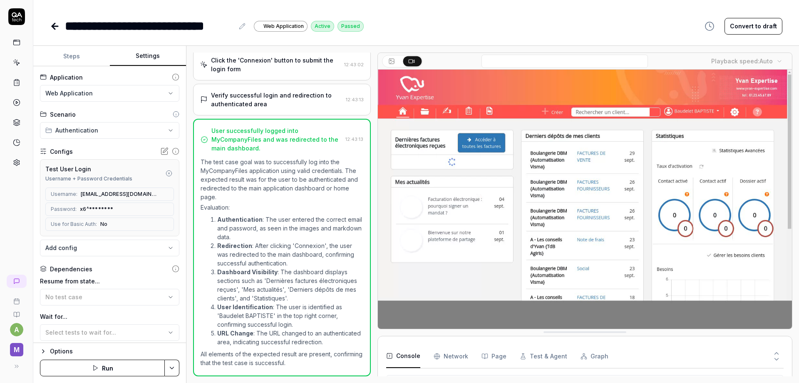
type textarea "*"
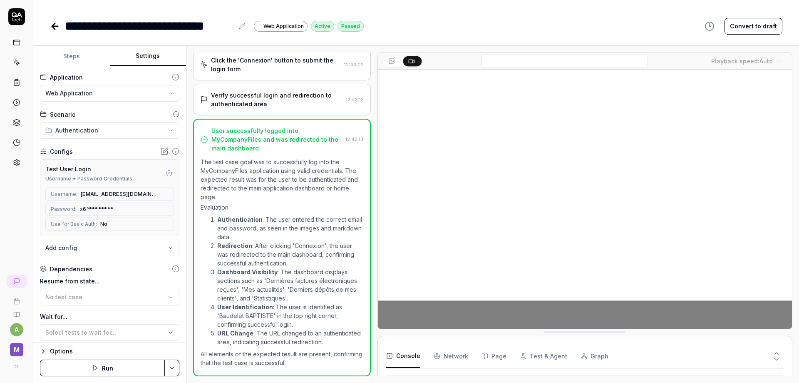
click at [61, 54] on button "Steps" at bounding box center [71, 56] width 77 height 20
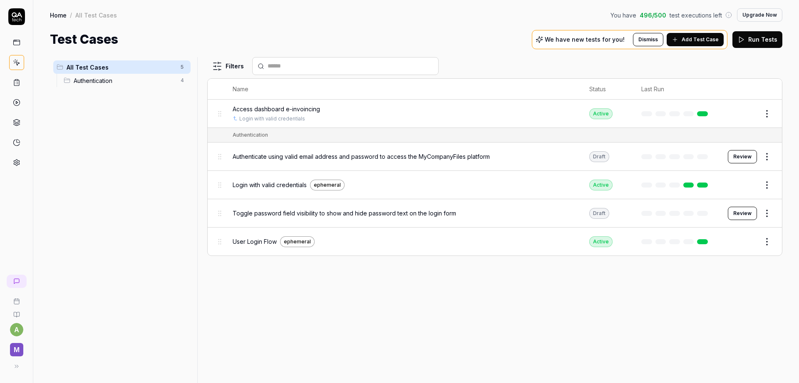
click at [77, 61] on div "All Test Cases 5" at bounding box center [121, 66] width 137 height 13
click at [74, 68] on span "All Test Cases" at bounding box center [121, 67] width 109 height 9
click at [57, 67] on icon at bounding box center [60, 67] width 7 height 7
